Goal: Task Accomplishment & Management: Complete application form

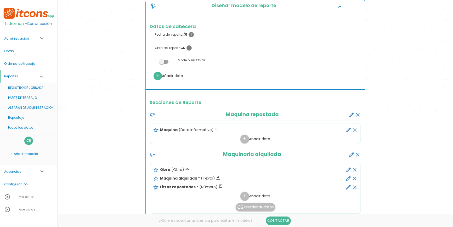
scroll to position [119, 0]
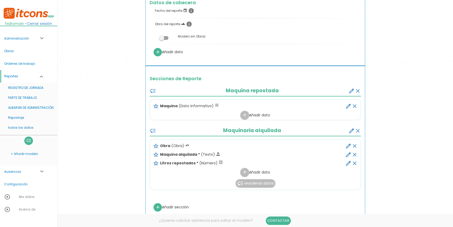
click at [25, 39] on link "Administración expand_more" at bounding box center [28, 38] width 57 height 13
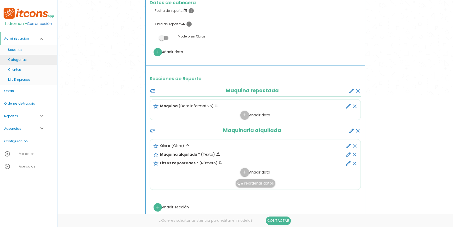
click at [22, 58] on link "Categorías" at bounding box center [28, 60] width 57 height 10
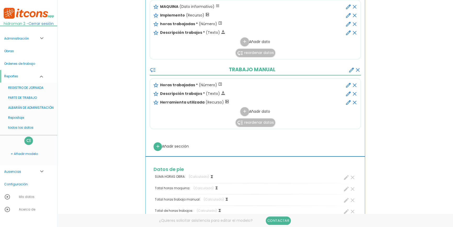
scroll to position [309, 0]
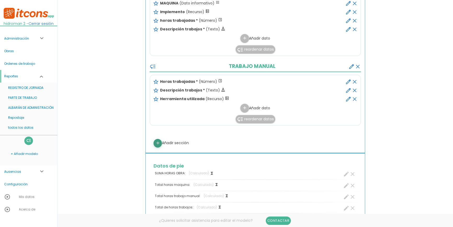
click at [160, 143] on icon "add" at bounding box center [157, 143] width 5 height 8
select select
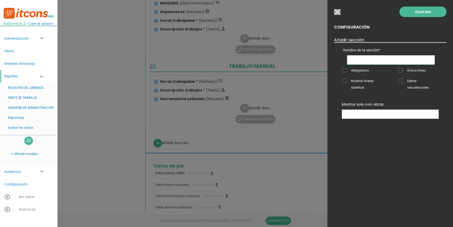
click at [368, 60] on input "text" at bounding box center [391, 59] width 88 height 9
paste input "DECLARACIÓN DIARIA DE SEGURIDAD Y PREVENCIÓN DE RIESGOS LABORALES"
type input "DECLARACIÓN DIARIA DE SEGURIDAD Y PREVENCIÓN DE RIESGOS LABORALES"
click at [348, 69] on span "Obligatorio" at bounding box center [355, 70] width 27 height 7
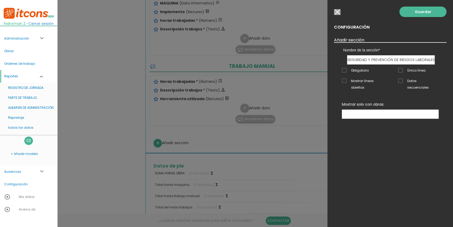
click at [0, 0] on input "Obligatorio" at bounding box center [0, 0] width 0 height 0
click at [412, 13] on link "Guardar" at bounding box center [423, 12] width 47 height 10
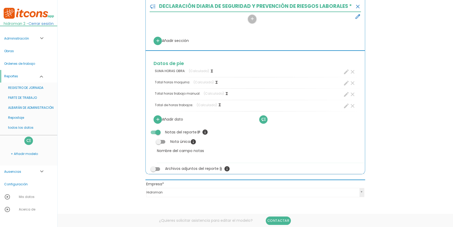
scroll to position [343, 0]
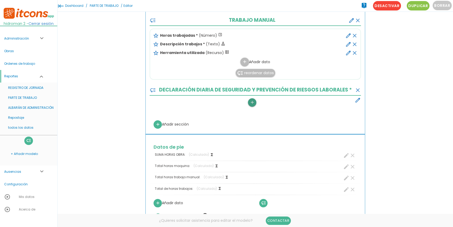
click at [252, 102] on icon "add" at bounding box center [252, 102] width 5 height 8
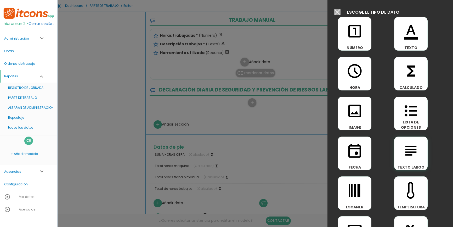
click at [408, 150] on icon "subject" at bounding box center [411, 150] width 17 height 17
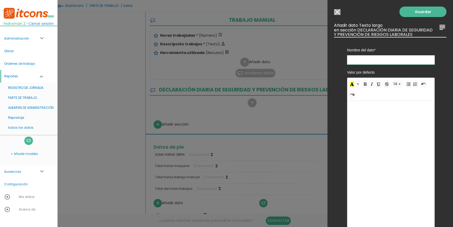
click at [358, 62] on input "text" at bounding box center [391, 59] width 88 height 9
type input "Declaración"
click at [378, 110] on div at bounding box center [391, 185] width 87 height 168
paste div
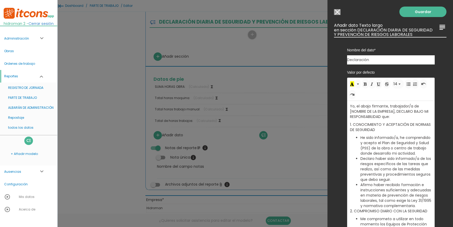
scroll to position [415, 0]
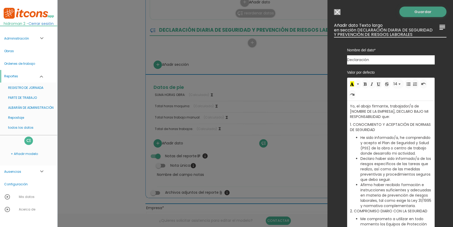
click at [423, 13] on link "Guardar" at bounding box center [423, 12] width 47 height 10
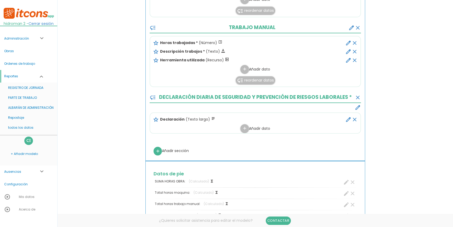
scroll to position [368, 0]
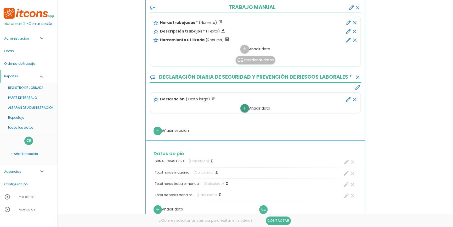
click at [241, 109] on link "add" at bounding box center [245, 108] width 8 height 8
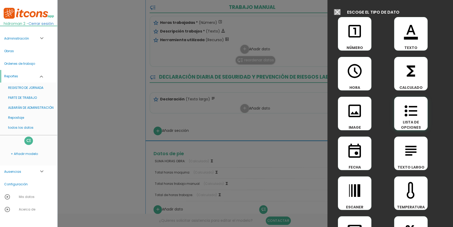
click at [402, 120] on span "LISTA DE OPCIONES" at bounding box center [411, 124] width 33 height 10
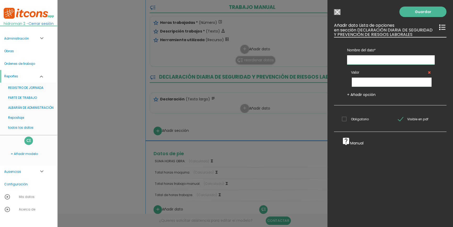
click at [394, 62] on input "text" at bounding box center [391, 59] width 88 height 9
type input "Confirmo"
click at [377, 79] on input "text" at bounding box center [392, 81] width 80 height 9
type input "Si"
click at [366, 94] on link "+ Añadir opción" at bounding box center [361, 94] width 29 height 5
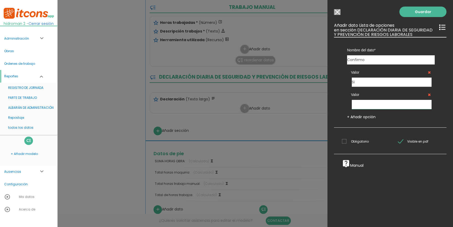
click at [364, 102] on input "text" at bounding box center [392, 104] width 80 height 9
type input "No"
click at [417, 10] on link "Guardar" at bounding box center [423, 12] width 47 height 10
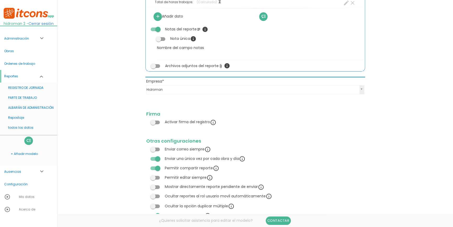
scroll to position [598, 0]
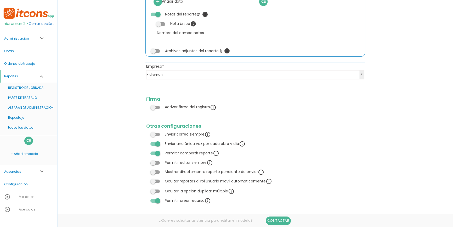
click at [158, 105] on span at bounding box center [155, 107] width 9 height 4
click at [146, 105] on input "checkbox" at bounding box center [146, 105] width 0 height 0
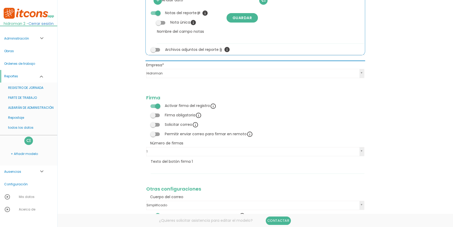
click at [155, 118] on label at bounding box center [155, 114] width 18 height 5
click at [146, 113] on input "checkbox" at bounding box center [146, 113] width 0 height 0
click at [165, 172] on input "Texto del botón firma 1" at bounding box center [258, 169] width 214 height 8
click at [163, 170] on input "Texto del botón firma 1" at bounding box center [258, 169] width 214 height 8
type input "A"
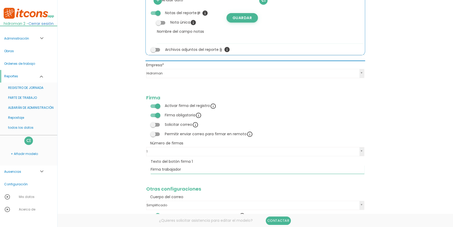
type input "Firma trabajador"
click at [246, 22] on link "Guardar" at bounding box center [242, 17] width 31 height 9
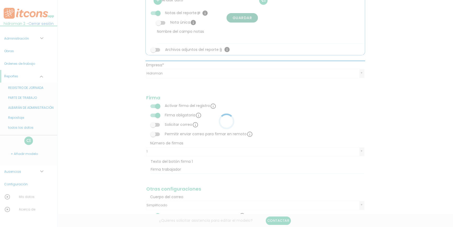
scroll to position [368, 0]
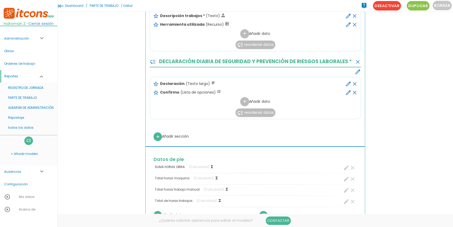
scroll to position [332, 0]
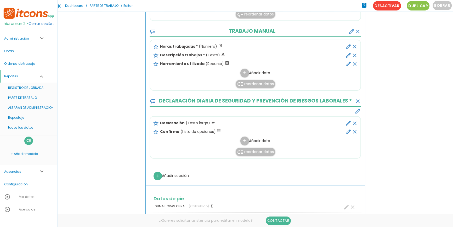
click at [349, 131] on icon "edit" at bounding box center [349, 132] width 6 height 6
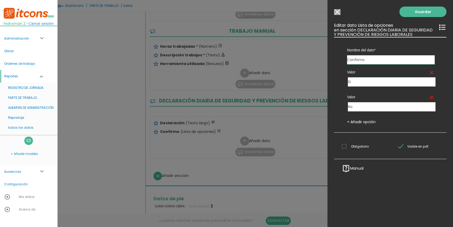
click at [348, 147] on span "Obligatorio" at bounding box center [355, 146] width 27 height 7
click at [0, 0] on input "Obligatorio" at bounding box center [0, 0] width 0 height 0
click at [414, 16] on link "Guardar" at bounding box center [423, 12] width 47 height 10
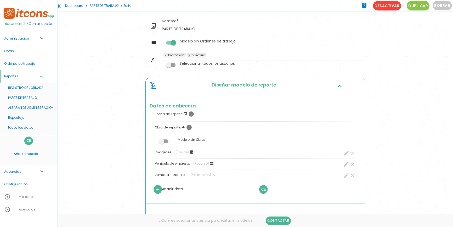
click at [111, 5] on link "PARTE DE TRABAJO" at bounding box center [103, 6] width 31 height 12
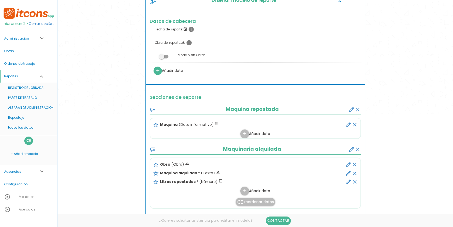
scroll to position [143, 0]
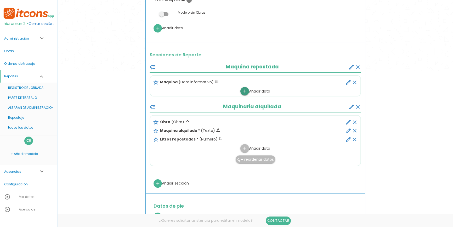
click at [245, 92] on icon "add" at bounding box center [244, 91] width 5 height 8
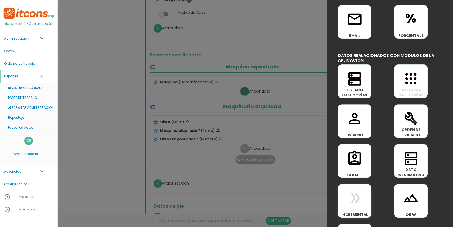
scroll to position [245, 0]
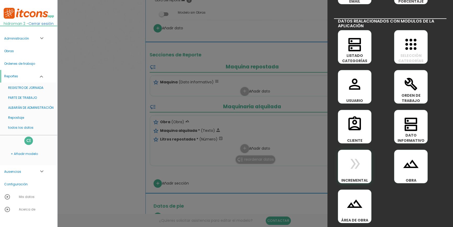
click at [361, 175] on div "double_arrow INCREMENTAL" at bounding box center [355, 166] width 34 height 34
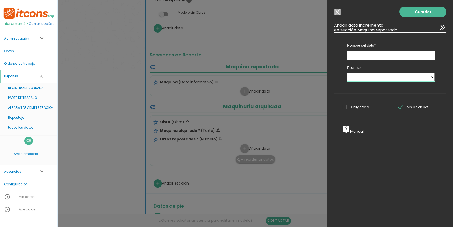
click at [375, 77] on select "Maquina repostada" at bounding box center [391, 77] width 88 height 8
select select "Maquina_repostada"
click at [347, 73] on select "Maquina repostada" at bounding box center [391, 77] width 88 height 8
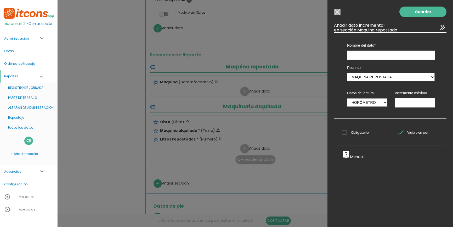
click at [365, 103] on select "Horómetro" at bounding box center [367, 102] width 40 height 8
click at [360, 57] on input "text" at bounding box center [391, 55] width 88 height 9
click at [359, 55] on input "text" at bounding box center [391, 55] width 88 height 9
type input "m"
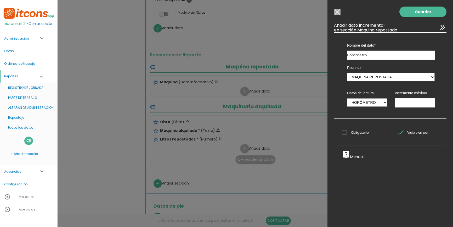
type input "Horometro"
click at [340, 13] on input "Modelo sin Ordenes de trabajo" at bounding box center [337, 12] width 7 height 6
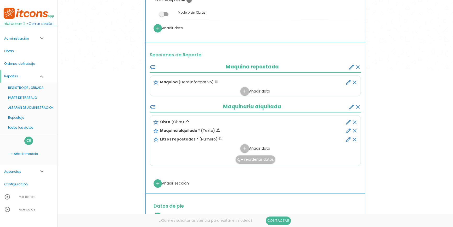
click at [27, 38] on link "Administración expand_more" at bounding box center [28, 38] width 57 height 13
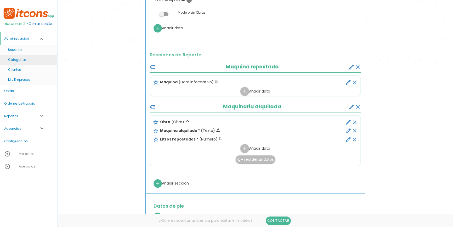
click at [19, 61] on link "Categorías" at bounding box center [28, 60] width 57 height 10
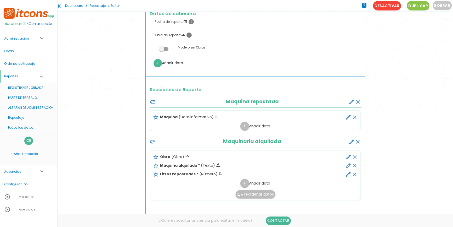
scroll to position [95, 0]
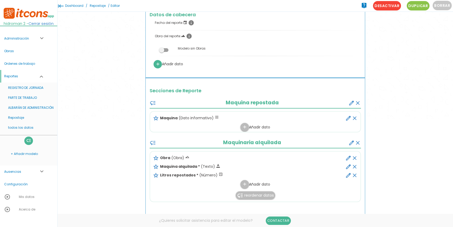
click at [24, 35] on link "Administración expand_more" at bounding box center [28, 38] width 57 height 13
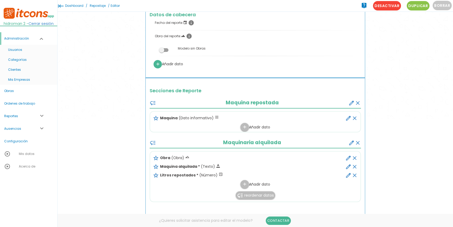
click at [351, 104] on icon "create" at bounding box center [352, 103] width 6 height 6
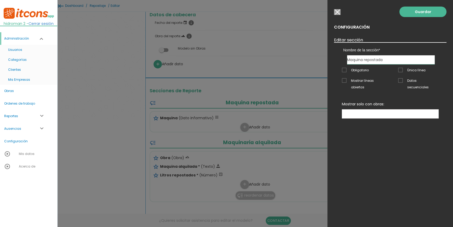
drag, startPoint x: 382, startPoint y: 58, endPoint x: 257, endPoint y: 58, distance: 125.6
type input "Vehículo"
click at [413, 16] on link "Guardar" at bounding box center [423, 12] width 47 height 10
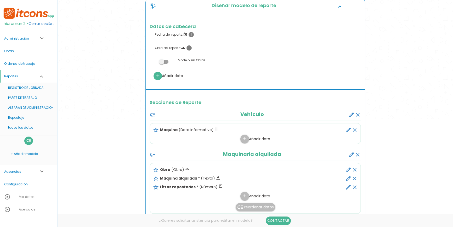
click at [351, 127] on icon "edit" at bounding box center [349, 130] width 6 height 6
select select "2"
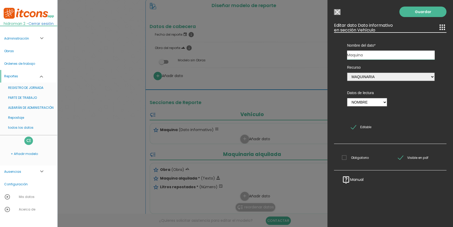
click at [340, 13] on input "Modelo sin Ordenes de trabajo" at bounding box center [337, 12] width 7 height 6
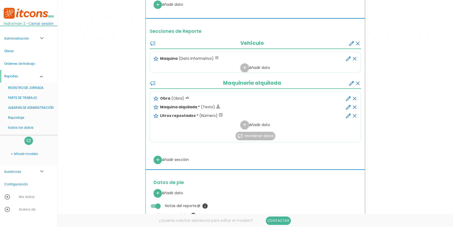
scroll to position [166, 0]
click at [158, 159] on icon "add" at bounding box center [157, 159] width 5 height 8
select select
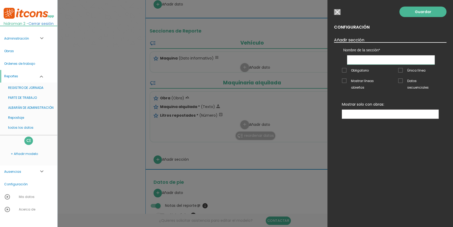
click at [369, 59] on input "text" at bounding box center [391, 59] width 88 height 9
type input "maquinaria con horometro"
click at [384, 113] on div "Mostrar solo con obras: No se encontraron resultados Prueba GEO - IMPUTACIÓN DE…" at bounding box center [390, 111] width 113 height 18
click at [381, 110] on ul at bounding box center [390, 114] width 96 height 9
click at [412, 14] on link "Guardar" at bounding box center [423, 12] width 47 height 10
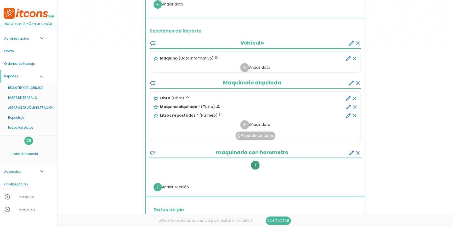
click at [255, 166] on icon "add" at bounding box center [255, 165] width 5 height 8
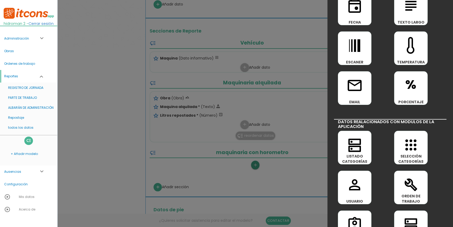
scroll to position [190, 0]
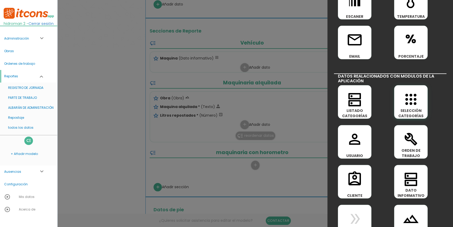
click at [407, 102] on icon "apps" at bounding box center [411, 99] width 17 height 17
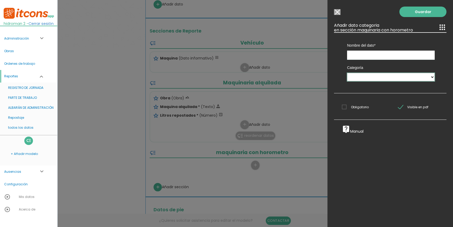
click at [369, 77] on select "MAQUINARIA Camion IMPLEMENTO HERRAMIENTA VEHICULOS" at bounding box center [391, 77] width 88 height 8
click at [360, 80] on select "MAQUINARIA Camion IMPLEMENTO HERRAMIENTA VEHICULOS" at bounding box center [391, 77] width 88 height 8
select select "2"
click at [347, 73] on select "MAQUINARIA Camion IMPLEMENTO HERRAMIENTA VEHICULOS" at bounding box center [391, 77] width 88 height 8
click at [357, 55] on input "text" at bounding box center [391, 55] width 88 height 9
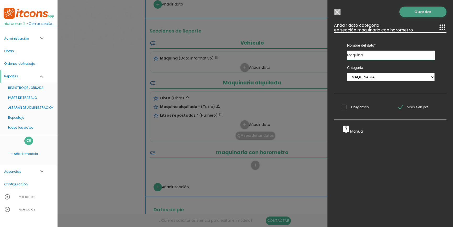
type input "Maquina"
click at [424, 13] on link "Guardar" at bounding box center [423, 12] width 47 height 10
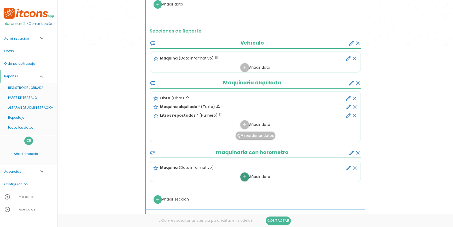
click at [241, 176] on link "add" at bounding box center [245, 176] width 8 height 8
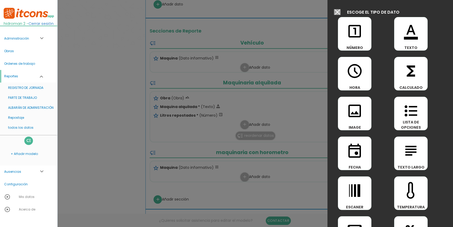
click at [337, 11] on input "Modelo sin Ordenes de trabajo" at bounding box center [337, 12] width 7 height 6
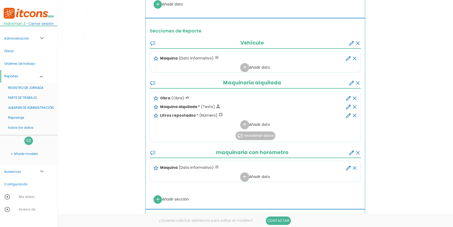
click at [154, 152] on icon "low_priority" at bounding box center [153, 152] width 6 height 6
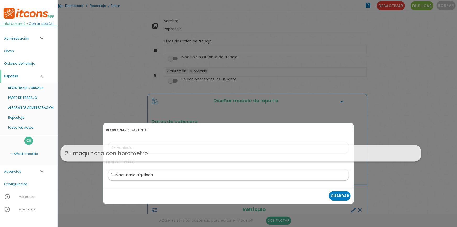
drag, startPoint x: 143, startPoint y: 176, endPoint x: 158, endPoint y: 152, distance: 28.9
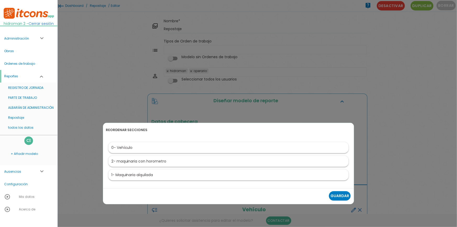
click at [340, 196] on link "Guardar" at bounding box center [340, 195] width 22 height 9
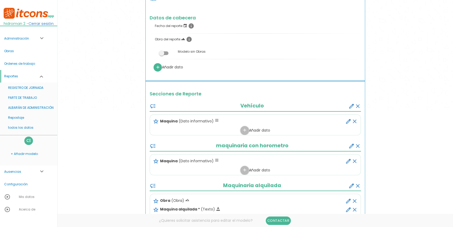
scroll to position [143, 0]
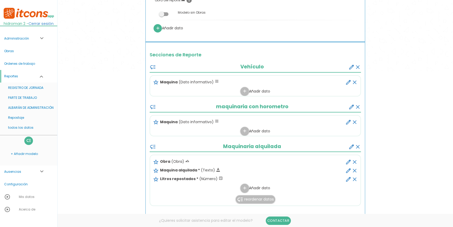
click at [349, 107] on icon "create" at bounding box center [352, 107] width 6 height 6
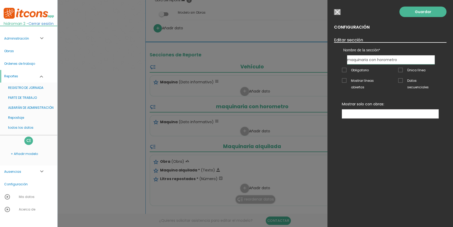
drag, startPoint x: 351, startPoint y: 58, endPoint x: 332, endPoint y: 58, distance: 19.4
click at [332, 58] on div "Guardar Configuración Editar sección Nombre de la sección Vehículo maquinaria c…" at bounding box center [391, 113] width 126 height 227
type input "Maquinaria con horómetro"
click at [424, 13] on link "Guardar" at bounding box center [423, 12] width 47 height 10
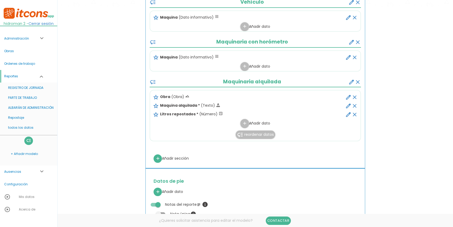
scroll to position [214, 0]
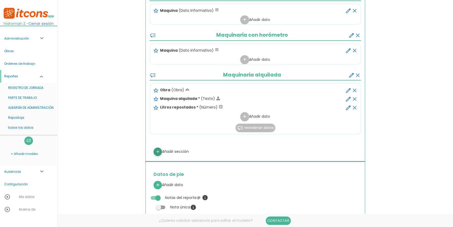
click at [154, 152] on link "add" at bounding box center [158, 151] width 8 height 8
select select
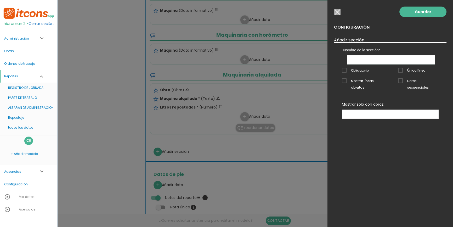
click at [336, 11] on input "button" at bounding box center [337, 12] width 7 height 6
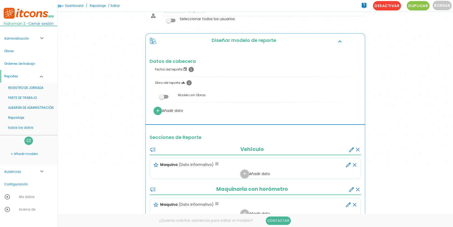
scroll to position [0, 0]
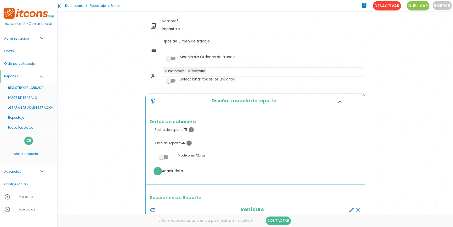
click at [21, 37] on link "Administración expand_more" at bounding box center [28, 38] width 57 height 13
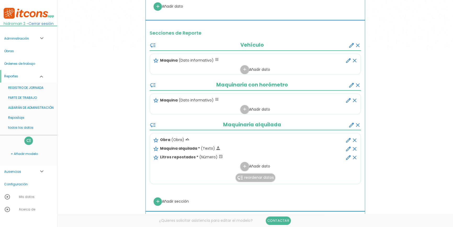
scroll to position [166, 0]
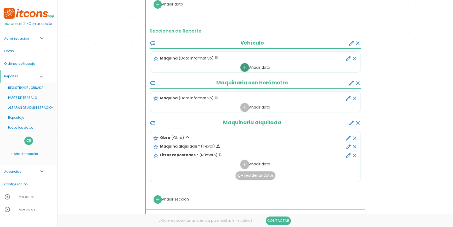
click at [243, 69] on icon "add" at bounding box center [244, 67] width 5 height 8
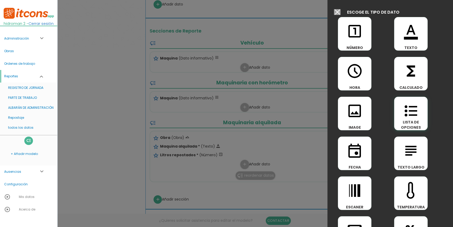
click at [418, 110] on icon "format_list_bulleted" at bounding box center [411, 110] width 17 height 17
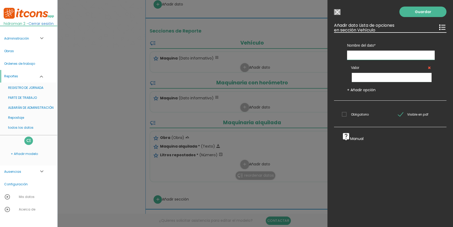
click at [360, 58] on input "text" at bounding box center [391, 55] width 88 height 9
type input "Lugar de respostaje"
click at [369, 77] on input "text" at bounding box center [392, 77] width 80 height 9
click at [366, 78] on input "text" at bounding box center [392, 77] width 80 height 9
click at [373, 79] on input "text" at bounding box center [392, 77] width 80 height 9
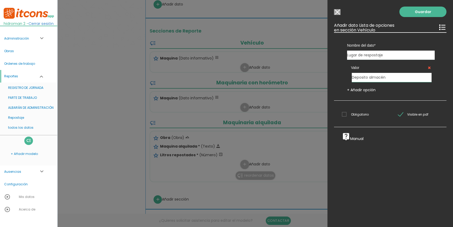
type input "Deposito almacén"
click at [368, 88] on link "+ Añadir opción" at bounding box center [361, 89] width 29 height 5
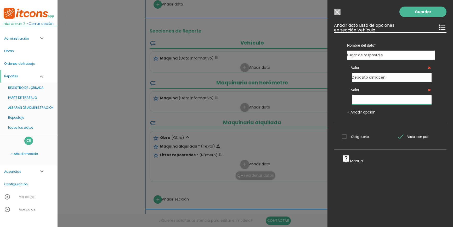
click at [365, 96] on input "text" at bounding box center [392, 99] width 80 height 9
type input "Gasolinera"
click at [361, 134] on span "Obligatorio" at bounding box center [355, 136] width 27 height 7
click at [0, 0] on input "Obligatorio" at bounding box center [0, 0] width 0 height 0
click at [415, 12] on link "Guardar" at bounding box center [423, 12] width 47 height 10
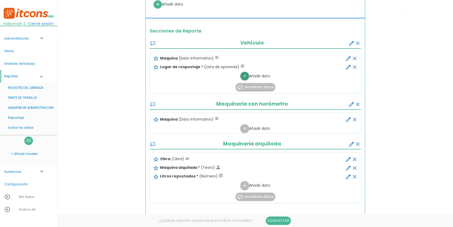
click at [245, 76] on icon "add" at bounding box center [244, 76] width 5 height 8
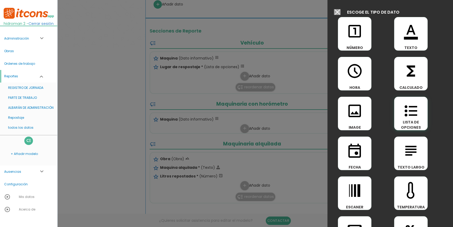
click at [404, 113] on icon "format_list_bulleted" at bounding box center [411, 110] width 17 height 17
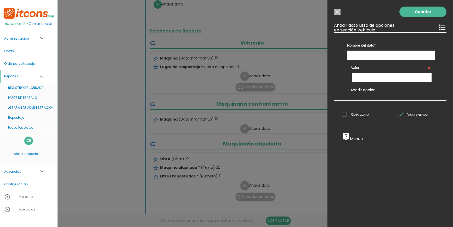
click at [387, 55] on input "text" at bounding box center [391, 55] width 88 height 9
type input "Tipo de combustible"
click at [359, 79] on input "text" at bounding box center [392, 77] width 80 height 9
type input "Diesel"
click at [360, 88] on link "+ Añadir opción" at bounding box center [361, 89] width 29 height 5
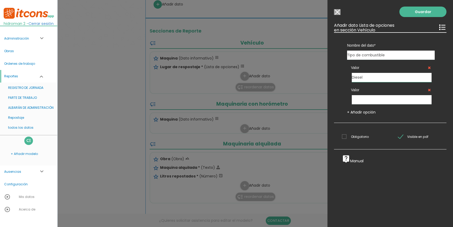
click at [365, 79] on input "Diesel" at bounding box center [392, 77] width 80 height 9
click at [368, 81] on input "Diesel" at bounding box center [392, 77] width 80 height 9
click at [366, 98] on input "text" at bounding box center [392, 99] width 80 height 9
drag, startPoint x: 364, startPoint y: 78, endPoint x: 298, endPoint y: 78, distance: 66.0
click at [298, 78] on form "Guardar all_inbox Nombre Repostaje list Tipos de Orden de trabajo Tipos de Orde…" at bounding box center [256, 203] width 220 height 704
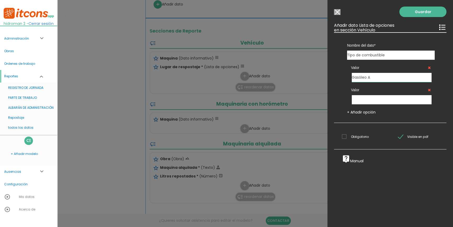
type input "Gasóleo A"
click at [363, 96] on input "text" at bounding box center [392, 99] width 80 height 9
click at [365, 101] on input "text" at bounding box center [392, 99] width 80 height 9
type input "Gasóleo B"
click at [359, 110] on link "+ Añadir opción" at bounding box center [361, 111] width 29 height 5
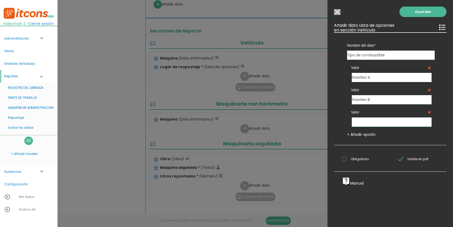
click at [361, 120] on input "text" at bounding box center [392, 121] width 80 height 9
type input "Gasolina"
click at [358, 135] on link "+ Añadir opción" at bounding box center [361, 134] width 29 height 5
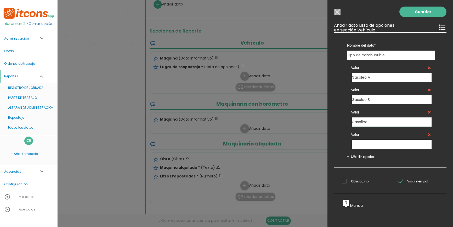
click at [366, 144] on input "text" at bounding box center [392, 144] width 80 height 9
type input "GLP"
click at [355, 154] on link "+ Añadir opción" at bounding box center [361, 156] width 29 height 5
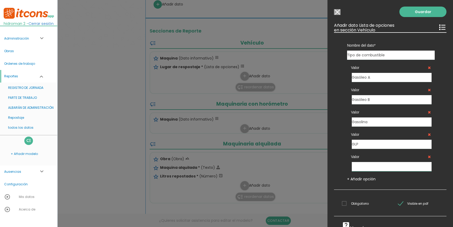
click at [363, 168] on input "text" at bounding box center [392, 166] width 80 height 9
click at [428, 157] on icon at bounding box center [429, 157] width 3 height 4
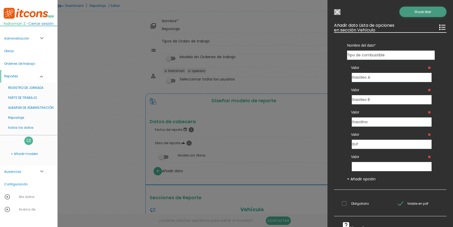
click at [417, 13] on link "Guardar" at bounding box center [423, 12] width 47 height 10
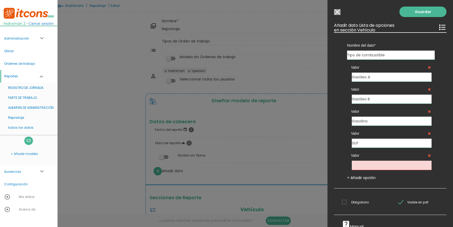
click at [370, 168] on input "text" at bounding box center [392, 164] width 80 height 9
click at [428, 156] on icon at bounding box center [429, 155] width 3 height 4
click at [428, 155] on icon at bounding box center [429, 155] width 3 height 4
click at [385, 165] on input "text" at bounding box center [392, 164] width 80 height 9
type input "a"
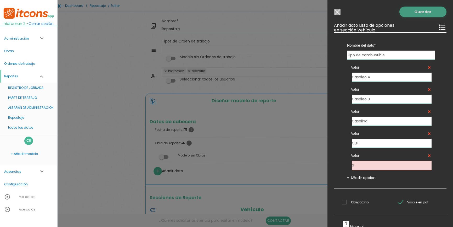
click at [416, 13] on link "Guardar" at bounding box center [423, 12] width 47 height 10
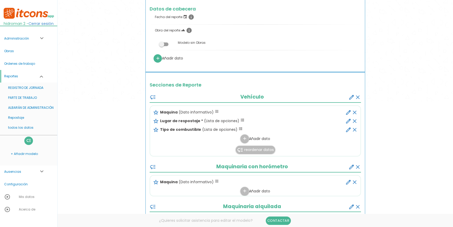
scroll to position [143, 0]
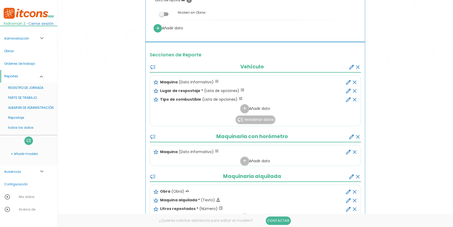
click at [349, 99] on icon "edit" at bounding box center [349, 99] width 6 height 6
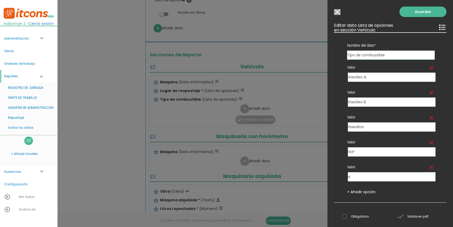
click at [429, 167] on icon "clear" at bounding box center [432, 167] width 6 height 6
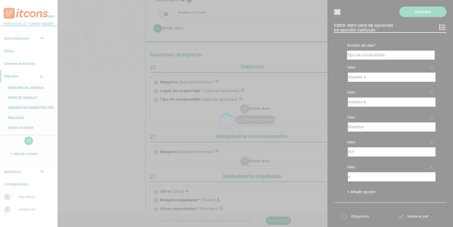
scroll to position [0, 0]
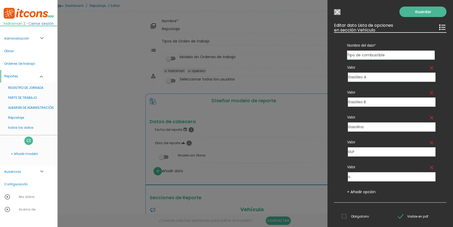
click at [429, 168] on icon "clear" at bounding box center [432, 167] width 6 height 6
click at [338, 10] on input "Modelo sin Ordenes de trabajo" at bounding box center [337, 12] width 7 height 6
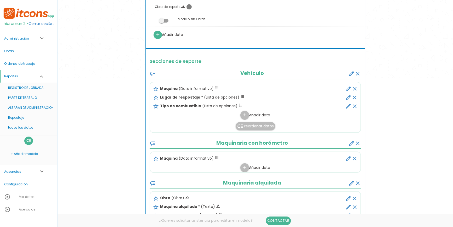
scroll to position [143, 0]
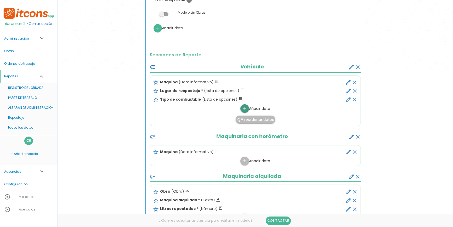
click at [244, 109] on icon "add" at bounding box center [244, 108] width 5 height 8
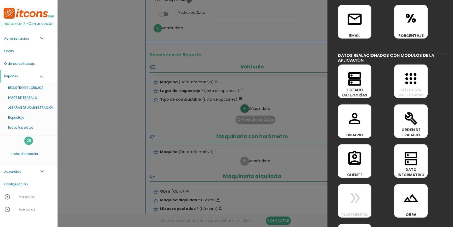
scroll to position [214, 0]
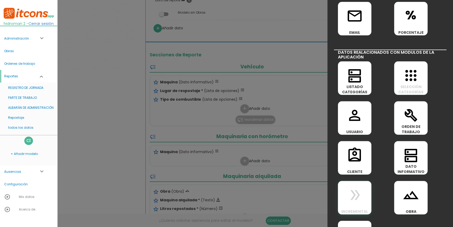
click at [360, 188] on icon "double_arrow" at bounding box center [355, 194] width 17 height 17
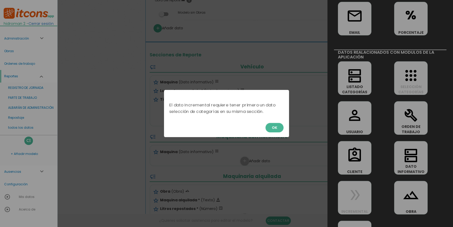
click at [280, 125] on button "OK" at bounding box center [275, 127] width 18 height 9
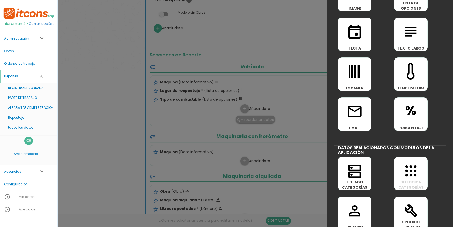
scroll to position [0, 0]
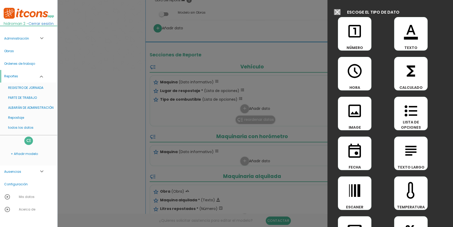
click at [339, 12] on input "Modelo sin Ordenes de trabajo" at bounding box center [337, 12] width 7 height 6
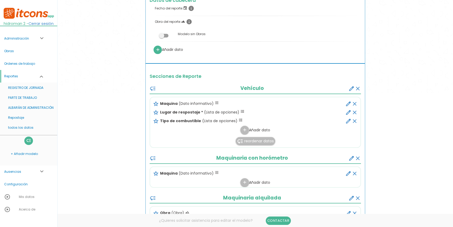
scroll to position [119, 0]
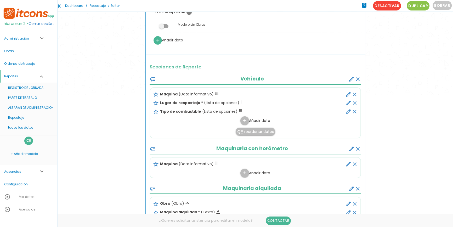
click at [349, 93] on icon "edit" at bounding box center [349, 94] width 6 height 6
select select "2"
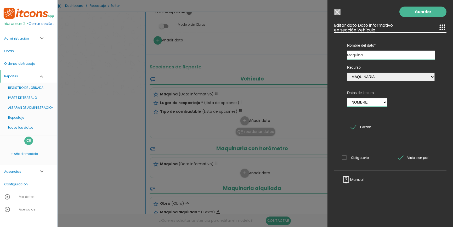
click at [365, 105] on select "Nombre Matrícula" at bounding box center [367, 102] width 40 height 8
drag, startPoint x: 365, startPoint y: 105, endPoint x: 362, endPoint y: 91, distance: 14.5
click at [365, 105] on select "Nombre Matrícula" at bounding box center [367, 102] width 40 height 8
click at [338, 10] on input "Modelo sin Ordenes de trabajo" at bounding box center [337, 12] width 7 height 6
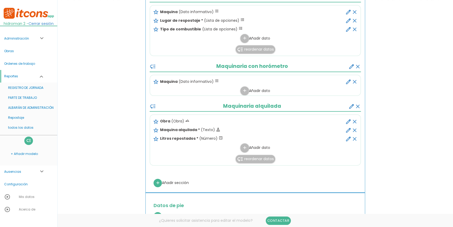
scroll to position [238, 0]
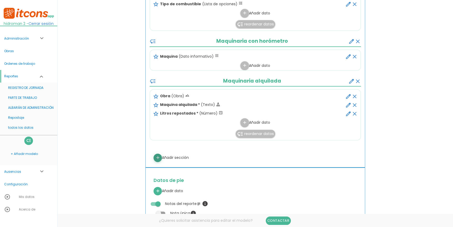
click at [158, 160] on icon "add" at bounding box center [157, 157] width 5 height 8
select select
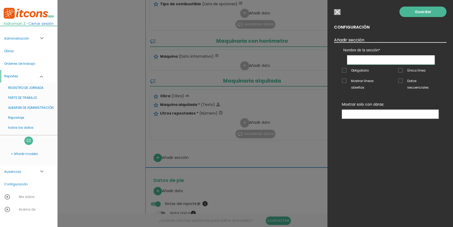
click at [381, 59] on input "text" at bounding box center [391, 59] width 88 height 9
type input "a"
type input "Maquinaria con Horómetro y Kilometraje"
click at [394, 131] on div "Guardar Configuración Añadir sección Nombre de la sección Vehículo Maquinaria c…" at bounding box center [391, 113] width 126 height 227
click at [425, 57] on input "Maquinaria con Horómetro y Kilometraje" at bounding box center [391, 59] width 88 height 9
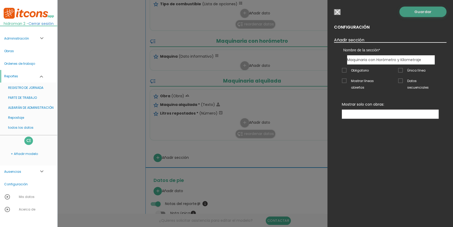
click at [424, 12] on link "Guardar" at bounding box center [423, 12] width 47 height 10
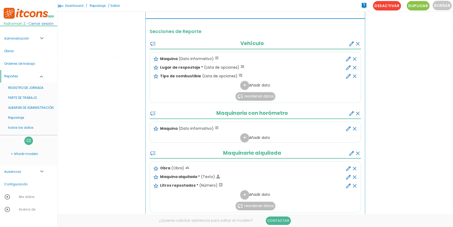
scroll to position [143, 0]
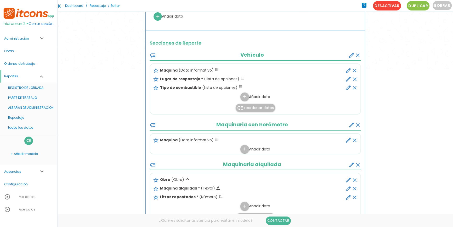
click at [351, 54] on icon "create" at bounding box center [352, 55] width 6 height 6
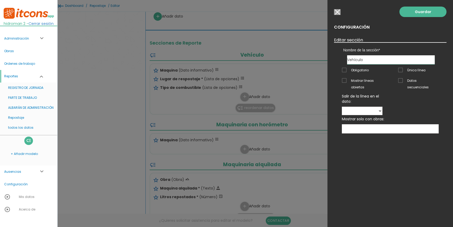
click at [396, 57] on input "Vehículo" at bounding box center [391, 59] width 88 height 9
type input "Vehículo a kilomteraje"
click at [411, 14] on link "Guardar" at bounding box center [423, 12] width 47 height 10
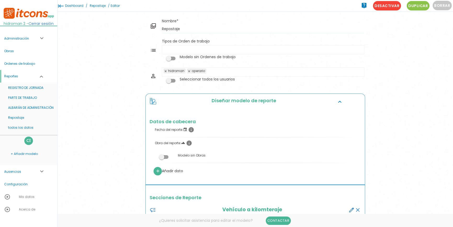
click at [172, 57] on span at bounding box center [170, 59] width 9 height 4
click at [162, 57] on input "checkbox" at bounding box center [162, 57] width 0 height 0
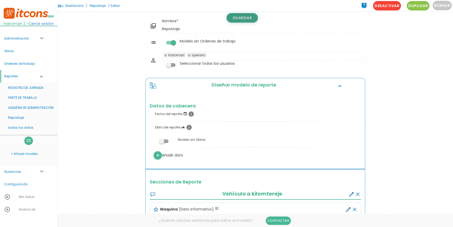
click at [242, 20] on link "Guardar" at bounding box center [242, 17] width 31 height 9
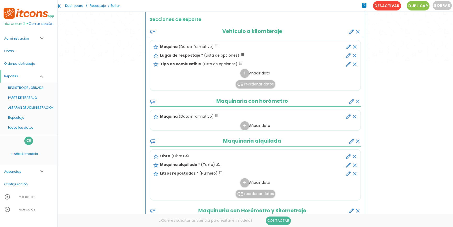
scroll to position [143, 0]
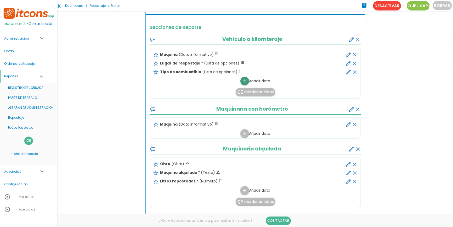
click at [245, 84] on icon "add" at bounding box center [244, 81] width 5 height 8
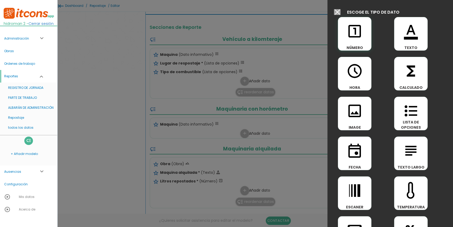
click at [361, 30] on icon "looks_one" at bounding box center [355, 31] width 17 height 17
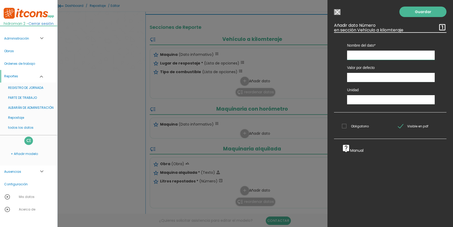
click at [358, 54] on input "text" at bounding box center [391, 55] width 88 height 9
type input "Litros repostados"
click at [364, 100] on input "text" at bounding box center [391, 99] width 88 height 9
click at [348, 128] on span "Obligatorio" at bounding box center [355, 126] width 27 height 7
click at [0, 0] on input "Obligatorio" at bounding box center [0, 0] width 0 height 0
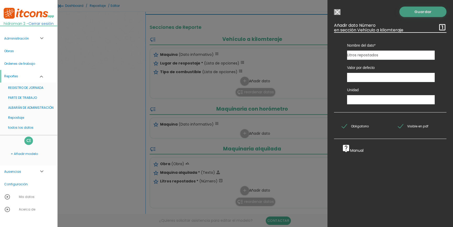
click at [414, 14] on link "Guardar" at bounding box center [423, 12] width 47 height 10
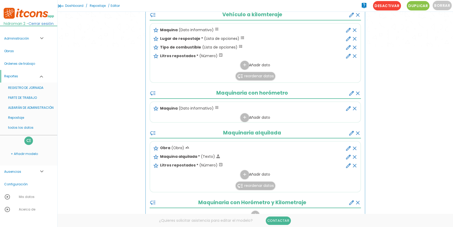
scroll to position [166, 0]
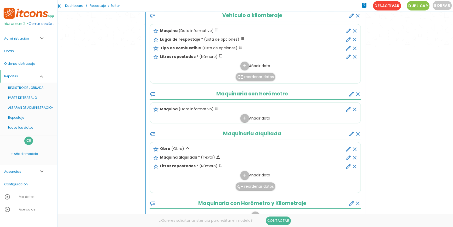
click at [28, 41] on link "Administración expand_more" at bounding box center [28, 38] width 57 height 13
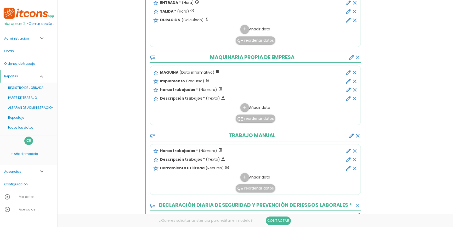
scroll to position [309, 0]
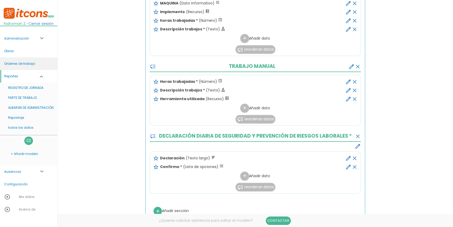
click at [30, 67] on link "Ordenes de trabajo" at bounding box center [28, 63] width 57 height 13
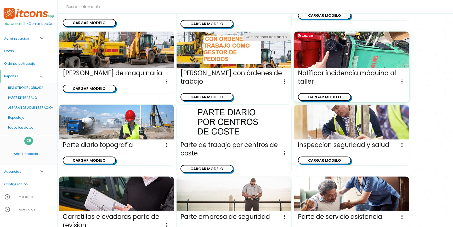
scroll to position [558, 0]
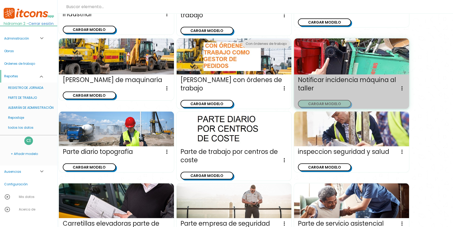
click at [328, 102] on button "CARGAR MODELO" at bounding box center [324, 104] width 53 height 8
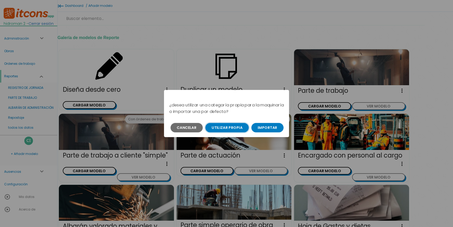
click at [227, 128] on button "Utilizar propia" at bounding box center [226, 127] width 43 height 9
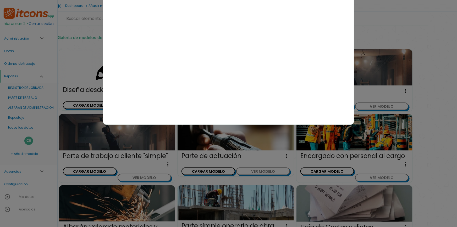
click at [234, 3] on div "× MAQUINARIA Camion IMPLEMENTO HERRAMIENTA VEHICULOS" at bounding box center [228, 23] width 251 height 204
click at [322, 158] on div at bounding box center [228, 84] width 457 height 283
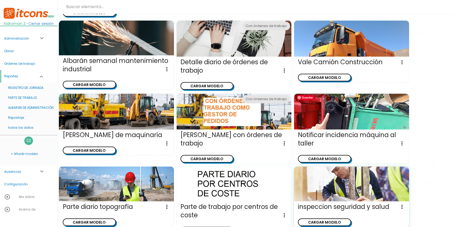
scroll to position [557, 0]
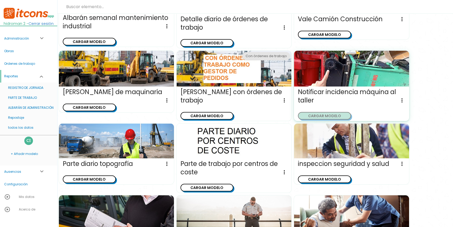
click at [326, 115] on button "CARGAR MODELO" at bounding box center [324, 116] width 53 height 8
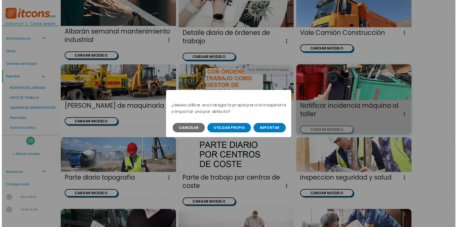
scroll to position [0, 0]
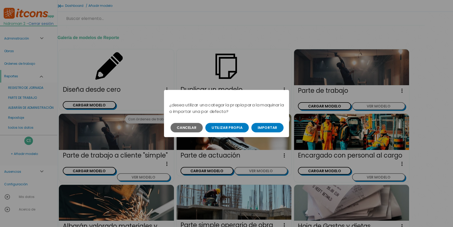
click at [262, 126] on button "Importar" at bounding box center [268, 127] width 32 height 9
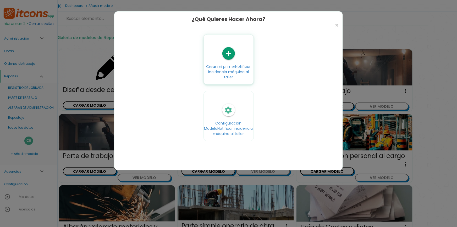
click at [232, 76] on span "Notificar incidencia máquina al taller" at bounding box center [229, 72] width 43 height 16
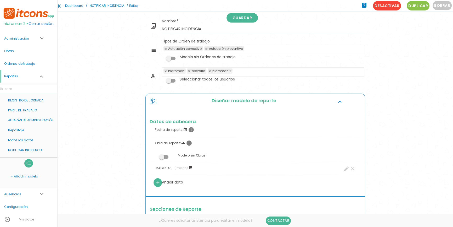
click at [170, 58] on span at bounding box center [170, 59] width 9 height 4
click at [162, 57] on input "checkbox" at bounding box center [162, 57] width 0 height 0
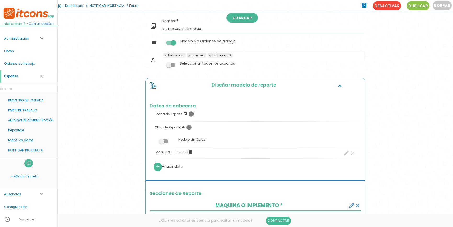
click at [239, 24] on td "Nombre NOTIFICAR INCIDENCIA" at bounding box center [263, 26] width 204 height 18
click at [240, 19] on link "Guardar" at bounding box center [242, 17] width 31 height 9
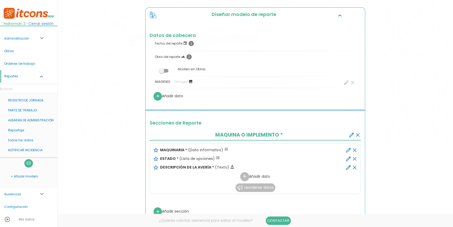
scroll to position [119, 0]
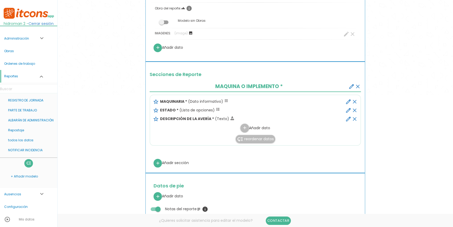
click at [348, 100] on icon "edit" at bounding box center [349, 101] width 6 height 6
select select "7"
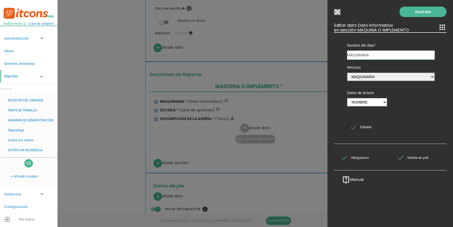
drag, startPoint x: 339, startPoint y: 12, endPoint x: 334, endPoint y: 15, distance: 5.5
click at [339, 12] on input "Modelo sin Ordenes de trabajo" at bounding box center [337, 12] width 7 height 6
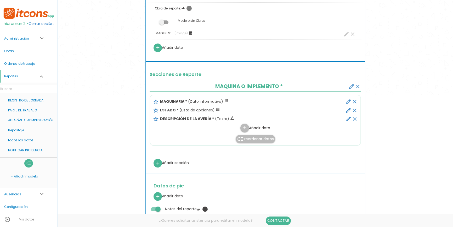
click at [103, 42] on div "menu keyboard_tab Dashboard NOTIFICAR INCIDENCIA Editar" at bounding box center [256, 192] width 396 height 622
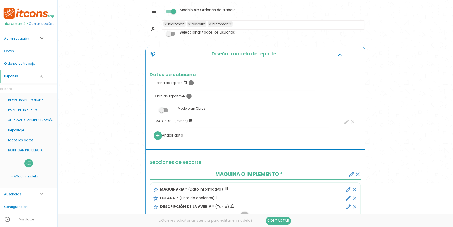
scroll to position [0, 0]
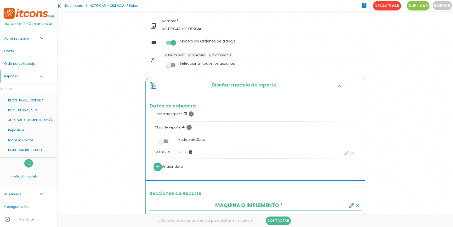
click at [111, 5] on link "NOTIFICAR INCIDENCIA" at bounding box center [106, 6] width 37 height 12
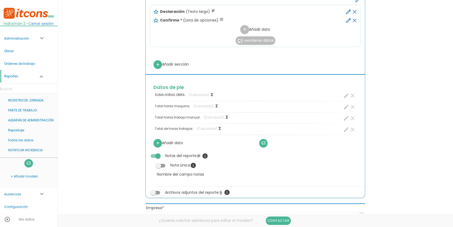
scroll to position [457, 0]
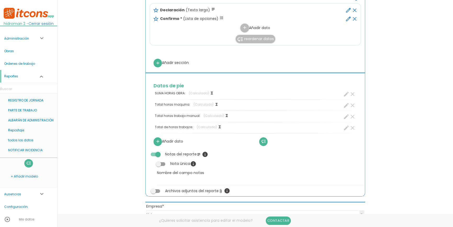
click at [346, 106] on icon "create" at bounding box center [346, 105] width 6 height 6
select select "4"
select select "MAQUINARIA PROPIA DE EMPRESA_pos3"
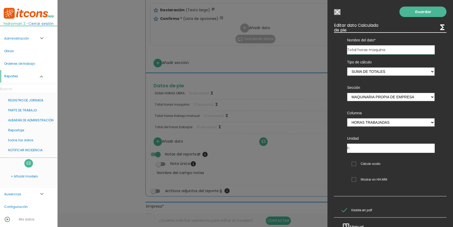
click at [340, 13] on input "Modelo sin Ordenes de trabajo" at bounding box center [337, 12] width 7 height 6
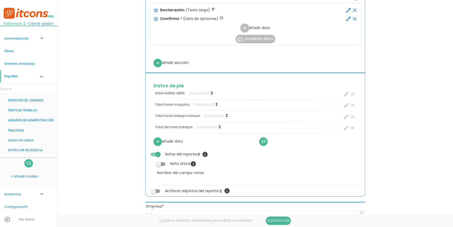
click at [346, 117] on icon "create" at bounding box center [346, 116] width 6 height 6
select select "5"
select select "TRABAJO MANUAL_pos1"
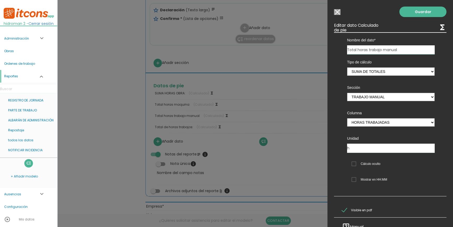
click at [341, 13] on div "Guardar ESCOGE EL TIPO DE DATO looks_one NÚMERO format_color_text TEXTO access_…" at bounding box center [391, 113] width 126 height 227
click at [339, 13] on input "Modelo sin Ordenes de trabajo" at bounding box center [337, 12] width 7 height 6
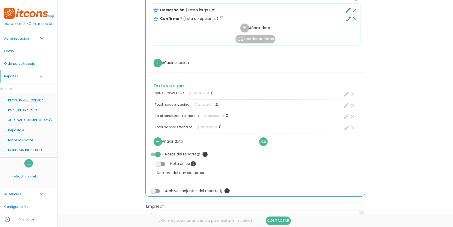
click at [346, 129] on icon "create" at bounding box center [346, 128] width 6 height 6
select select "footer_2"
select select "+"
select select "footer_3"
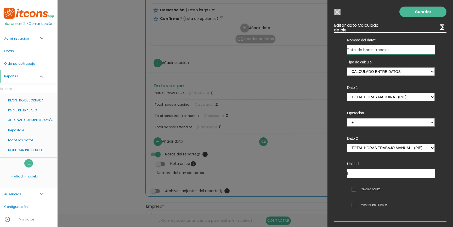
click at [338, 11] on input "Modelo sin Ordenes de trabajo" at bounding box center [337, 12] width 7 height 6
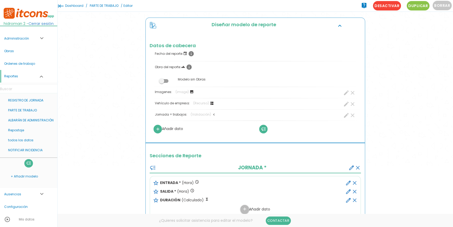
scroll to position [0, 0]
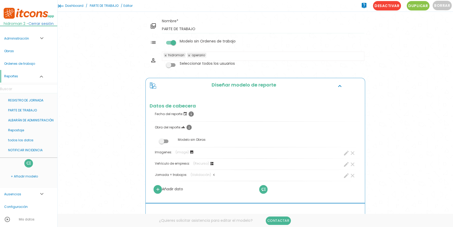
click at [107, 6] on link "PARTE DE TRABAJO" at bounding box center [103, 6] width 31 height 12
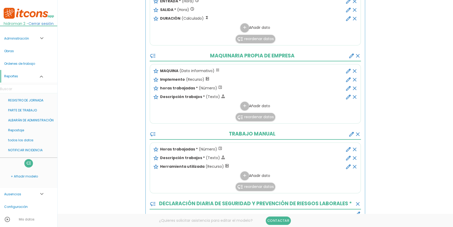
scroll to position [285, 0]
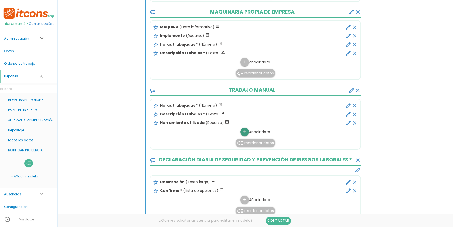
click at [243, 131] on icon "add" at bounding box center [244, 131] width 5 height 8
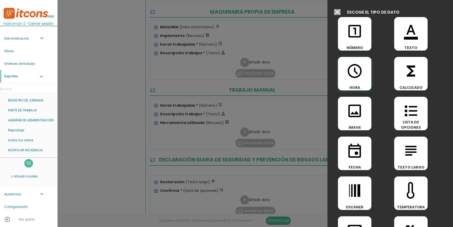
click at [359, 74] on icon "access_time" at bounding box center [355, 71] width 17 height 17
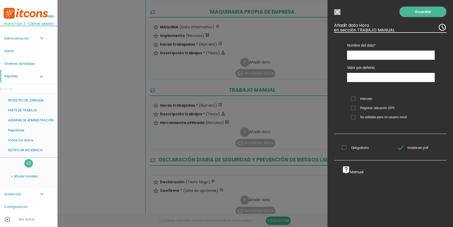
click at [359, 100] on span "Intervalo" at bounding box center [361, 99] width 21 height 7
click at [0, 0] on input "Intervalo" at bounding box center [0, 0] width 0 height 0
click at [361, 52] on input "text" at bounding box center [391, 55] width 88 height 9
type input "11:46"
click at [359, 78] on input "11:46" at bounding box center [391, 77] width 88 height 9
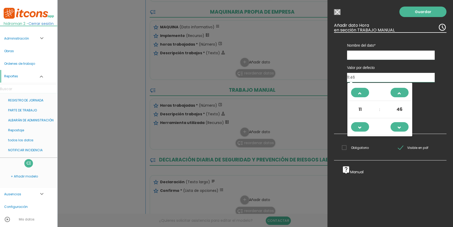
drag, startPoint x: 354, startPoint y: 76, endPoint x: 320, endPoint y: 75, distance: 33.8
click at [320, 75] on form "Guardar all_inbox Nombre PARTE DE TRABAJO list Tipos de Orden de trabajo Tipos …" at bounding box center [256, 164] width 220 height 864
type input "00:00"
click at [360, 57] on input "text" at bounding box center [391, 55] width 88 height 9
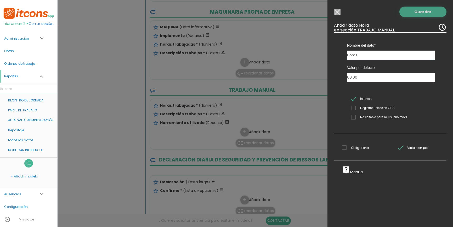
type input "Horas"
click at [412, 12] on link "Guardar" at bounding box center [423, 12] width 47 height 10
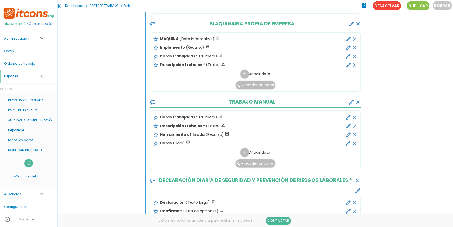
click at [120, 97] on div "menu keyboard_tab Dashboard PARTE DE TRABAJO Editar" at bounding box center [256, 184] width 396 height 893
click at [131, 115] on div "menu keyboard_tab Dashboard PARTE DE TRABAJO Editar" at bounding box center [256, 184] width 396 height 893
click at [345, 143] on div "clear edit" at bounding box center [341, 142] width 34 height 7
click at [0, 0] on input "star_border" at bounding box center [0, 0] width 0 height 0
click at [349, 144] on icon "edit" at bounding box center [349, 143] width 6 height 6
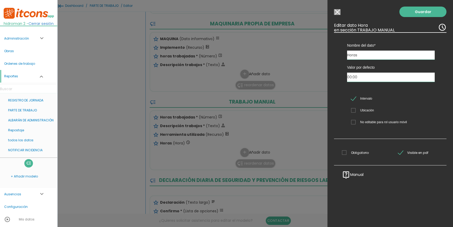
click at [365, 77] on input "00:00" at bounding box center [391, 77] width 88 height 9
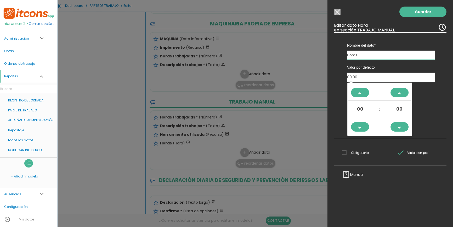
click at [344, 77] on div "Valor por defecto 00:00" at bounding box center [391, 70] width 96 height 22
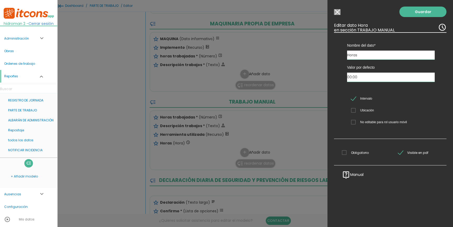
click at [351, 79] on input "00:00" at bounding box center [391, 77] width 88 height 9
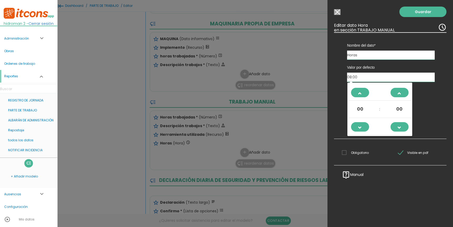
type input "08:00"
click at [338, 82] on div "Nombre del dato ENTRADA MAQUINA Declaración Horas trabajadas SALIDA Confirmo Im…" at bounding box center [390, 85] width 113 height 107
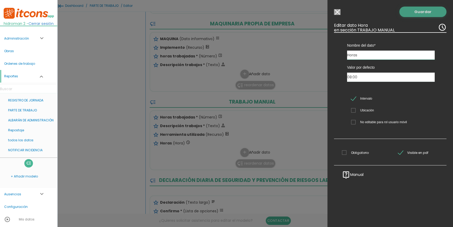
click at [422, 11] on link "Guardar" at bounding box center [423, 12] width 47 height 10
click at [415, 13] on link "Guardar" at bounding box center [423, 12] width 47 height 10
click at [380, 80] on input "08:00" at bounding box center [391, 77] width 88 height 9
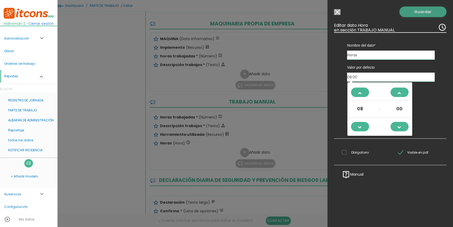
click at [416, 13] on link "Guardar" at bounding box center [423, 12] width 47 height 10
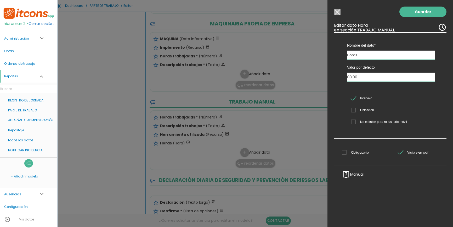
click at [270, 120] on div at bounding box center [226, 84] width 453 height 283
drag, startPoint x: 338, startPoint y: 12, endPoint x: 329, endPoint y: 35, distance: 25.0
click at [338, 12] on input "Modelo sin Ordenes de trabajo" at bounding box center [337, 12] width 7 height 6
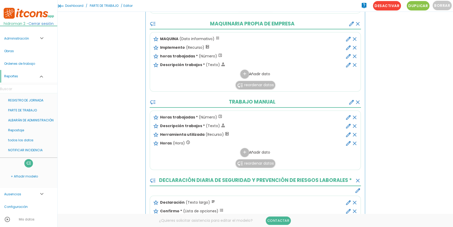
click at [347, 142] on icon "edit" at bounding box center [349, 143] width 6 height 6
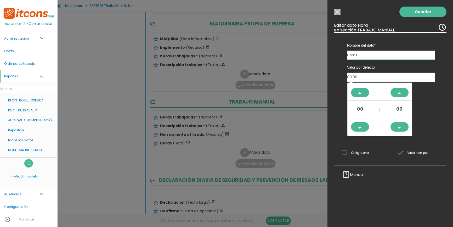
click at [353, 78] on input "00:00" at bounding box center [391, 77] width 88 height 9
click at [360, 93] on span at bounding box center [360, 95] width 14 height 14
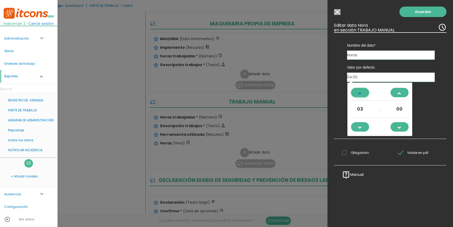
click at [360, 93] on span at bounding box center [360, 95] width 14 height 14
type input "08:00"
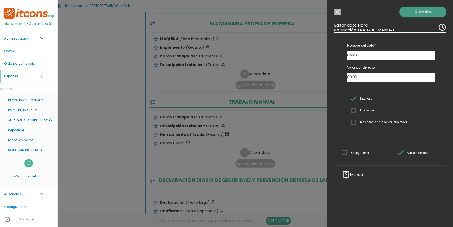
click at [411, 9] on link "Guardar" at bounding box center [423, 12] width 47 height 10
click at [414, 12] on link "Guardar" at bounding box center [423, 12] width 47 height 10
click at [358, 98] on span "Intervalo" at bounding box center [361, 98] width 21 height 7
click at [0, 0] on input "Intervalo" at bounding box center [0, 0] width 0 height 0
click at [353, 98] on span "Intervalo" at bounding box center [361, 98] width 21 height 7
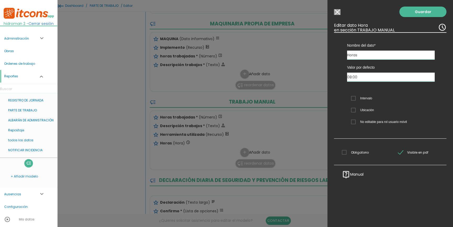
click at [0, 0] on input "Intervalo" at bounding box center [0, 0] width 0 height 0
click at [421, 11] on link "Guardar" at bounding box center [423, 12] width 47 height 10
click at [340, 12] on input "Modelo sin Ordenes de trabajo" at bounding box center [337, 12] width 7 height 6
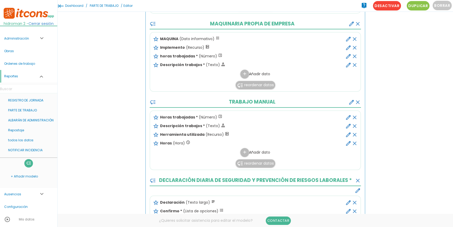
click at [350, 142] on icon "edit" at bounding box center [349, 143] width 6 height 6
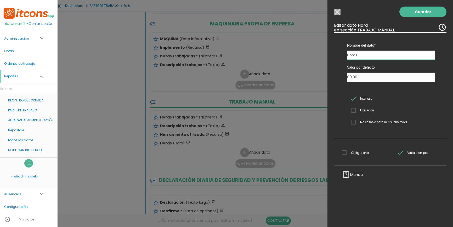
click at [339, 11] on input "Modelo sin Ordenes de trabajo" at bounding box center [337, 12] width 7 height 6
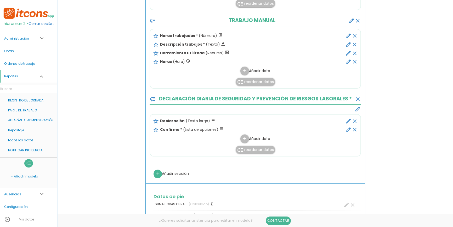
scroll to position [357, 0]
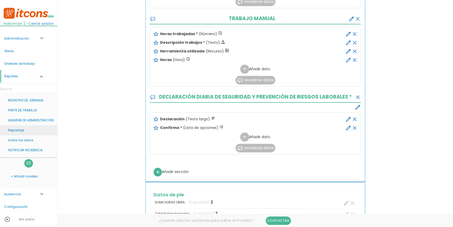
click at [20, 126] on link "Repostaje" at bounding box center [28, 130] width 57 height 10
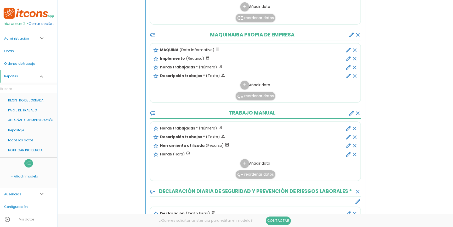
scroll to position [285, 0]
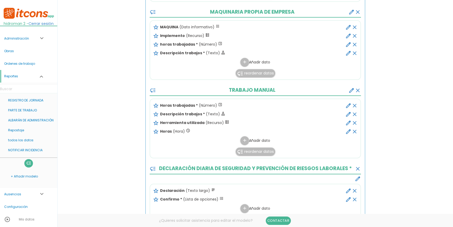
click at [350, 131] on icon "edit" at bounding box center [349, 131] width 6 height 6
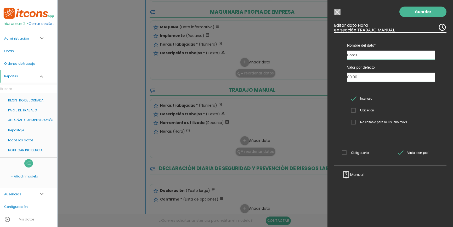
click at [191, 103] on div at bounding box center [226, 84] width 453 height 283
click at [335, 13] on input "Modelo sin Ordenes de trabajo" at bounding box center [337, 12] width 7 height 6
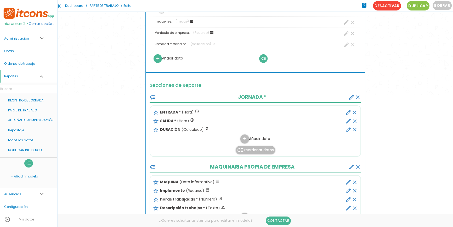
scroll to position [0, 0]
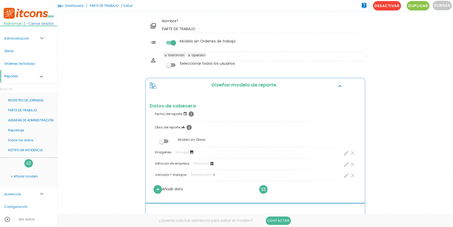
click at [110, 3] on link "PARTE DE TRABAJO" at bounding box center [103, 6] width 31 height 12
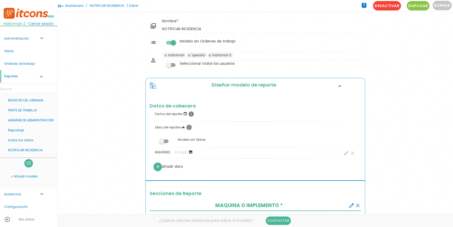
click at [164, 141] on span at bounding box center [163, 141] width 9 height 4
click at [155, 140] on input "checkbox" at bounding box center [155, 140] width 0 height 0
click at [238, 17] on link "Guardar" at bounding box center [242, 17] width 31 height 9
click at [110, 4] on link "NOTIFICAR INCIDENCIA" at bounding box center [106, 6] width 37 height 12
click at [18, 64] on link "Ordenes de trabajo" at bounding box center [28, 63] width 57 height 13
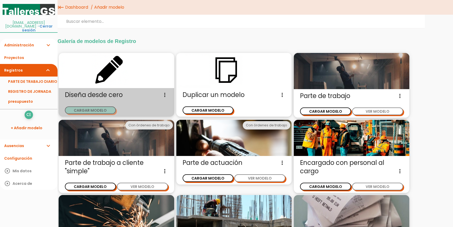
click at [93, 107] on button "CARGAR MODELO" at bounding box center [90, 110] width 51 height 8
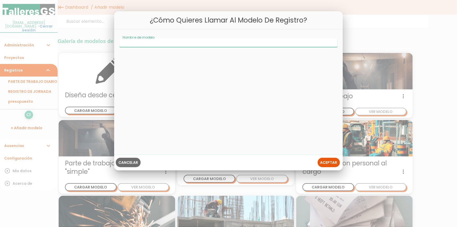
click at [183, 45] on input "Nombre de modelo" at bounding box center [228, 43] width 218 height 8
type input "recepción maquina"
click at [329, 160] on span "Aceptar" at bounding box center [328, 162] width 17 height 5
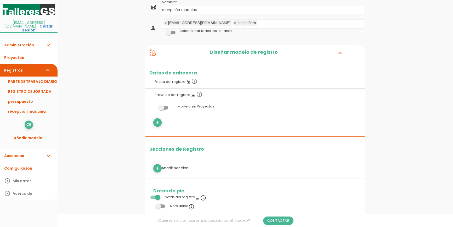
scroll to position [47, 0]
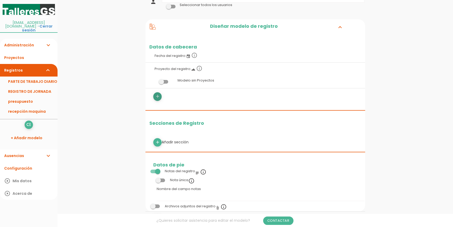
click at [160, 99] on icon "add" at bounding box center [157, 96] width 5 height 8
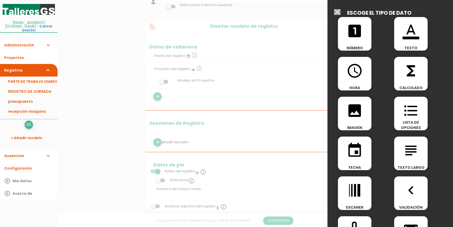
click at [339, 13] on input "Seleccionar todos los usuarios" at bounding box center [337, 12] width 7 height 6
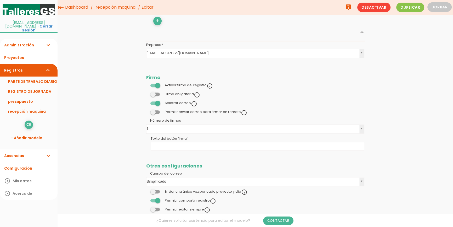
scroll to position [282, 0]
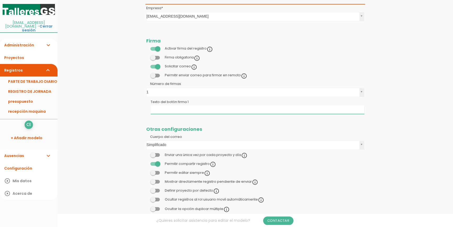
click at [165, 107] on input "Texto del botón firma 1" at bounding box center [258, 109] width 214 height 8
type input "firma cliente"
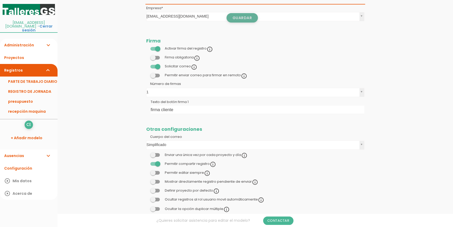
click at [246, 22] on link "Guardar" at bounding box center [242, 17] width 31 height 9
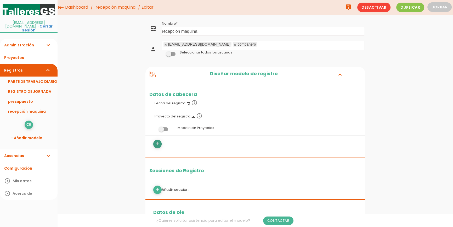
click at [157, 146] on icon "add" at bounding box center [157, 144] width 5 height 8
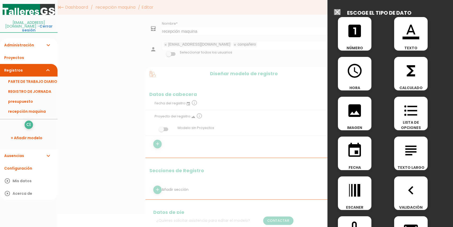
click at [357, 110] on icon "image" at bounding box center [355, 110] width 17 height 17
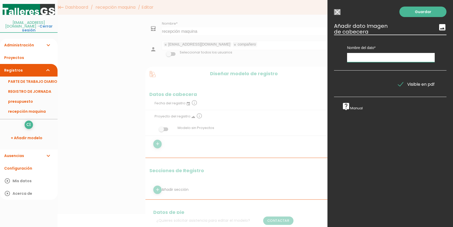
click at [349, 59] on input "text" at bounding box center [391, 57] width 88 height 9
type input "imágenes del estado actual"
click at [416, 15] on link "Guardar" at bounding box center [423, 12] width 47 height 10
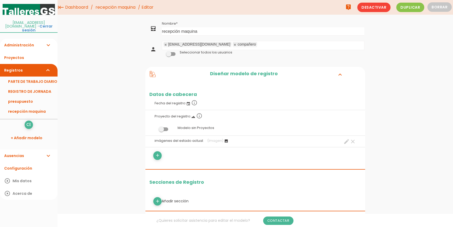
click at [25, 54] on link "Proyectos" at bounding box center [29, 57] width 58 height 13
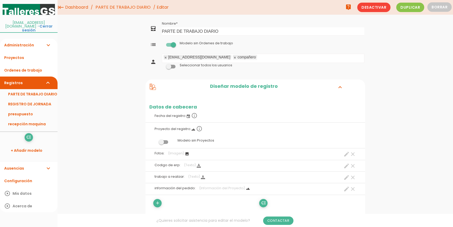
click at [175, 44] on span at bounding box center [170, 45] width 9 height 4
click at [162, 43] on input "checkbox" at bounding box center [162, 43] width 0 height 0
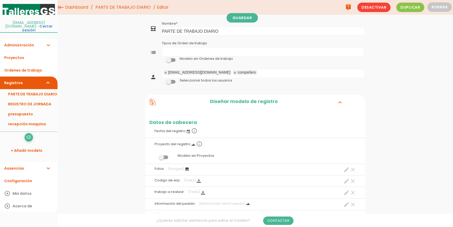
click at [178, 51] on ul "Tipos de Orden de trabajo" at bounding box center [263, 51] width 202 height 9
click at [205, 51] on input "Tipos de Orden de trabajo" at bounding box center [205, 51] width 5 height 7
click at [240, 19] on link "Guardar" at bounding box center [242, 17] width 31 height 9
click at [120, 9] on link "PARTE DE TRABAJO DIARIO" at bounding box center [123, 7] width 58 height 15
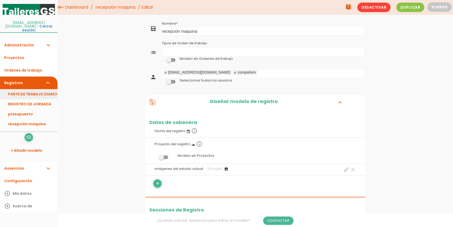
click at [35, 89] on link "PARTE DE TRABAJO DIARIO" at bounding box center [29, 94] width 58 height 10
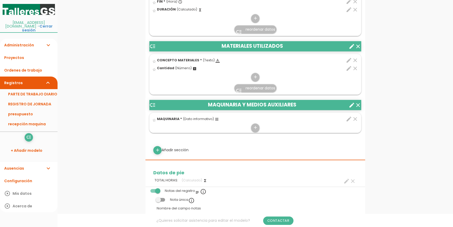
scroll to position [285, 0]
click at [255, 75] on icon "add" at bounding box center [255, 77] width 5 height 8
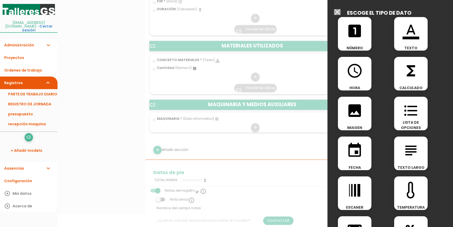
click at [400, 31] on span "format_color_text" at bounding box center [411, 28] width 34 height 22
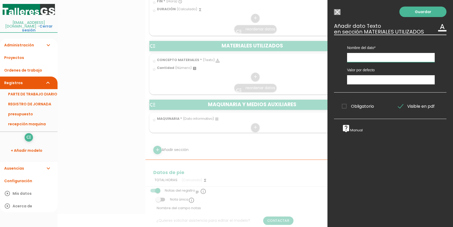
click at [365, 55] on input "text" at bounding box center [391, 57] width 88 height 9
type input "Referencia"
click at [413, 11] on link "Guardar" at bounding box center [423, 12] width 47 height 10
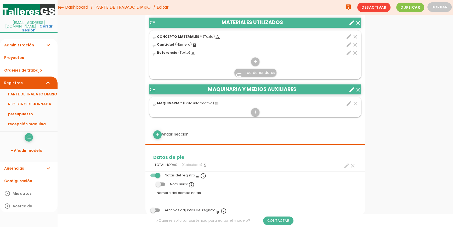
scroll to position [216, 0]
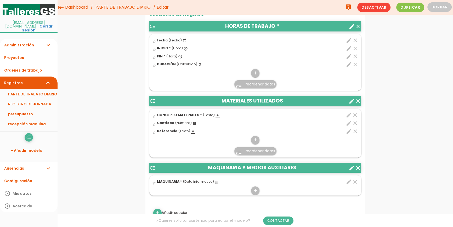
click at [246, 149] on span "reordenar datos" at bounding box center [261, 150] width 30 height 5
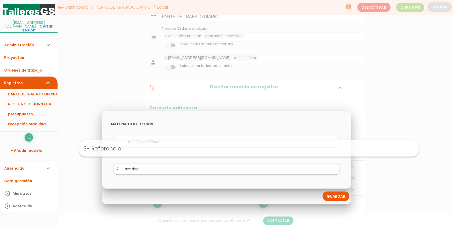
drag, startPoint x: 130, startPoint y: 168, endPoint x: 152, endPoint y: 147, distance: 30.2
click at [326, 197] on link "Guardar" at bounding box center [336, 195] width 27 height 9
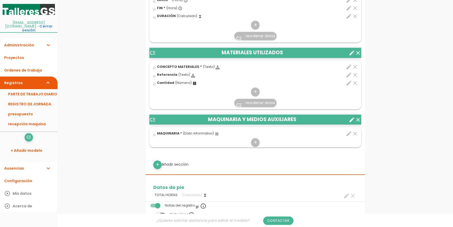
scroll to position [286, 0]
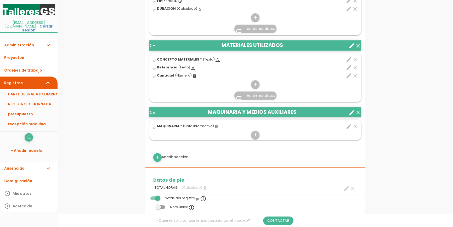
click at [115, 106] on div "menu keyboard_tab Dashboard PARTE DE TRABAJO DIARIO Editar" at bounding box center [256, 126] width 396 height 824
click at [123, 115] on div "menu keyboard_tab Dashboard PARTE DE TRABAJO DIARIO Editar" at bounding box center [256, 126] width 396 height 824
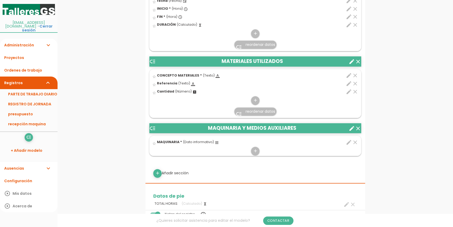
scroll to position [262, 0]
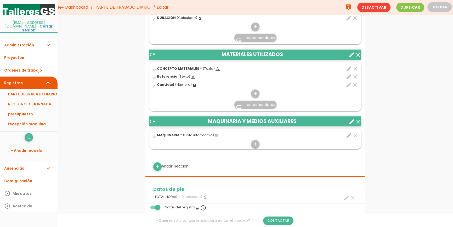
click at [359, 122] on icon "clear" at bounding box center [358, 121] width 6 height 6
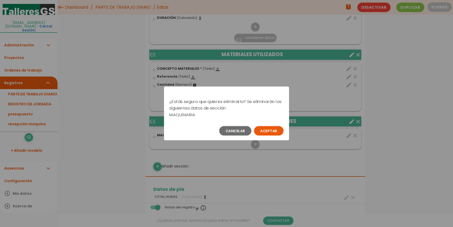
scroll to position [0, 0]
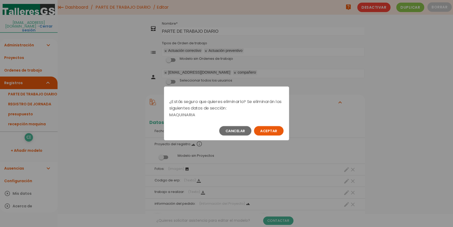
click at [266, 129] on button "Aceptar" at bounding box center [269, 130] width 30 height 9
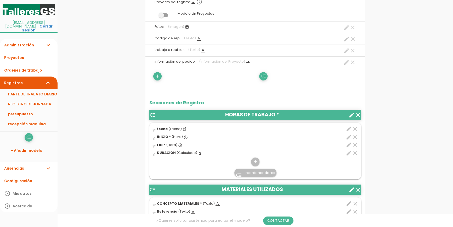
scroll to position [143, 0]
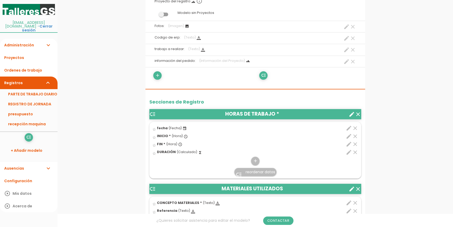
click at [353, 37] on icon "clear" at bounding box center [353, 38] width 6 height 6
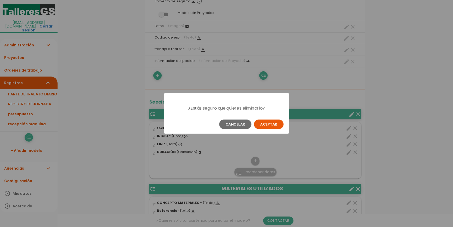
scroll to position [0, 0]
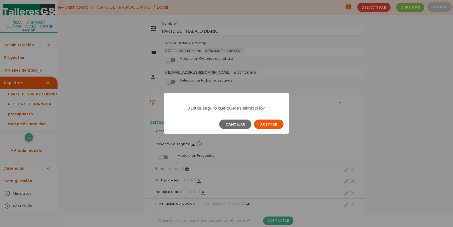
click at [259, 123] on button "Aceptar" at bounding box center [269, 123] width 30 height 9
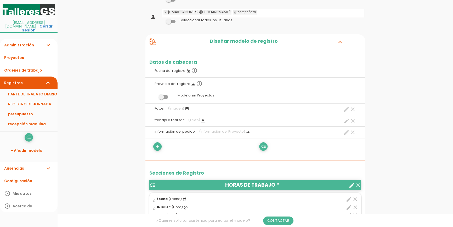
scroll to position [71, 0]
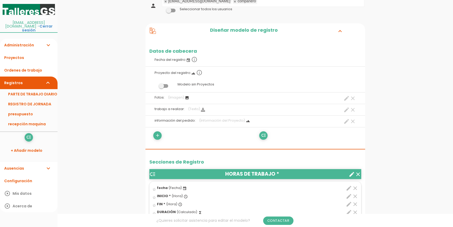
click at [354, 109] on icon "clear" at bounding box center [353, 110] width 6 height 6
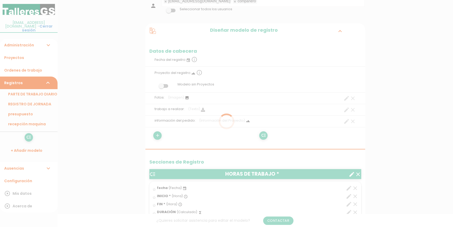
scroll to position [0, 0]
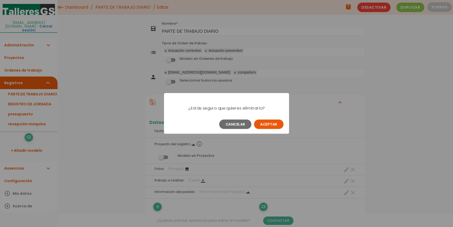
click at [268, 123] on button "Aceptar" at bounding box center [269, 123] width 30 height 9
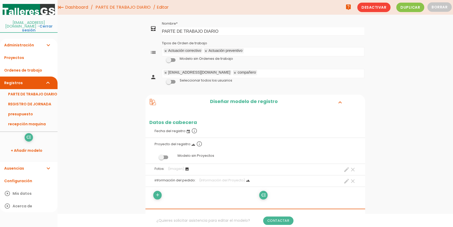
click at [33, 42] on link "Administración expand_more" at bounding box center [29, 45] width 58 height 13
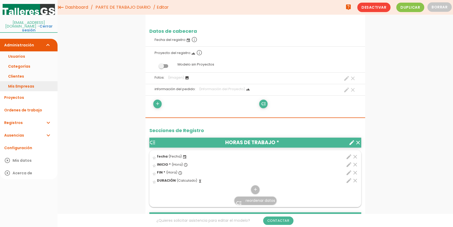
scroll to position [71, 0]
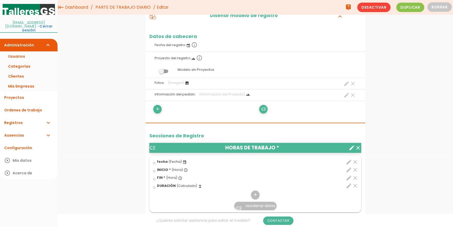
click at [24, 119] on link "Registros expand_more" at bounding box center [29, 122] width 58 height 13
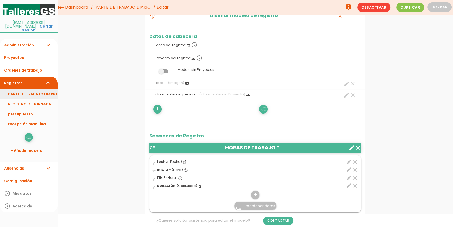
click at [32, 91] on link "PARTE DE TRABAJO DIARIO" at bounding box center [29, 94] width 58 height 10
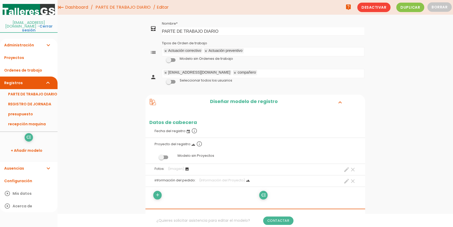
click at [132, 7] on link "PARTE DE TRABAJO DIARIO" at bounding box center [123, 7] width 58 height 15
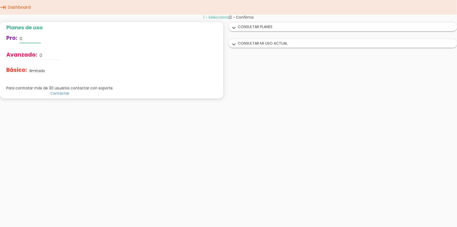
click at [24, 39] on input "0" at bounding box center [30, 39] width 21 height 8
drag, startPoint x: 24, startPoint y: 39, endPoint x: 8, endPoint y: 38, distance: 15.7
click at [8, 38] on div "Pro: 0" at bounding box center [59, 38] width 107 height 17
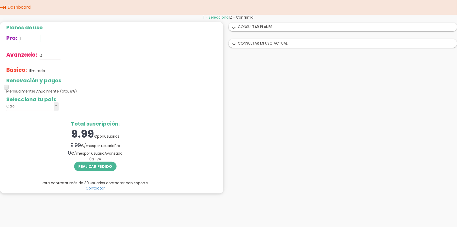
type input "1"
drag, startPoint x: 48, startPoint y: 56, endPoint x: 28, endPoint y: 56, distance: 20.4
click at [28, 56] on div "Avanzado: 0" at bounding box center [95, 55] width 178 height 17
click at [75, 61] on div "Avanzado: 1" at bounding box center [95, 55] width 178 height 17
drag, startPoint x: 7, startPoint y: 86, endPoint x: 59, endPoint y: 84, distance: 51.6
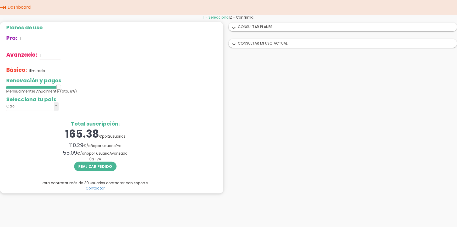
click at [59, 84] on div "Renovación y pagos Mensualmente | Anualmente (dto. 8%)" at bounding box center [95, 85] width 178 height 16
drag, startPoint x: 58, startPoint y: 87, endPoint x: 6, endPoint y: 90, distance: 52.1
click at [6, 90] on div "Planes de uso Pro: 1 Avanzado: 1 Básico: Ilimitado Renovación y pagos Mensualme…" at bounding box center [95, 107] width 191 height 171
drag, startPoint x: 9, startPoint y: 86, endPoint x: 75, endPoint y: 90, distance: 66.3
click at [75, 90] on div "Renovación y pagos Mensualmente | Anualmente (dto. 8%)" at bounding box center [95, 85] width 178 height 16
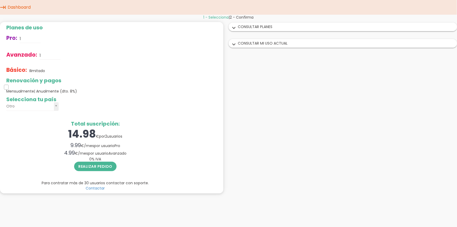
drag, startPoint x: 58, startPoint y: 87, endPoint x: 16, endPoint y: 90, distance: 41.7
click at [16, 90] on div "Renovación y pagos Mensualmente | Anualmente (dto. 8%)" at bounding box center [95, 85] width 178 height 16
click at [47, 54] on input "1" at bounding box center [50, 55] width 21 height 8
drag, startPoint x: 48, startPoint y: 52, endPoint x: 31, endPoint y: 53, distance: 16.5
click at [31, 53] on div "Avanzado: 1" at bounding box center [95, 55] width 178 height 17
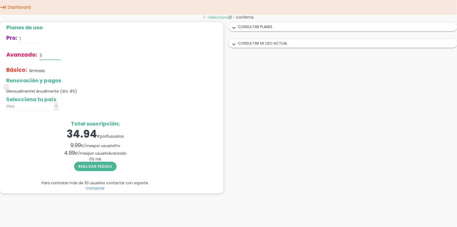
type input "5"
click at [81, 60] on div "Avanzado: 5" at bounding box center [95, 55] width 178 height 17
drag, startPoint x: 7, startPoint y: 86, endPoint x: 54, endPoint y: 85, distance: 46.9
click at [54, 85] on div at bounding box center [32, 85] width 52 height 5
drag, startPoint x: 57, startPoint y: 86, endPoint x: 15, endPoint y: 84, distance: 42.0
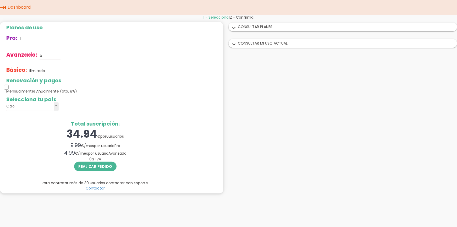
click at [15, 84] on div at bounding box center [32, 85] width 52 height 5
click at [42, 153] on div "4.99 € / mes por usuario Avanzado" at bounding box center [95, 153] width 178 height 8
drag, startPoint x: 7, startPoint y: 86, endPoint x: 46, endPoint y: 84, distance: 39.0
click at [46, 84] on div at bounding box center [32, 85] width 52 height 5
click at [4, 6] on icon "keyboard_tab" at bounding box center [3, 7] width 6 height 15
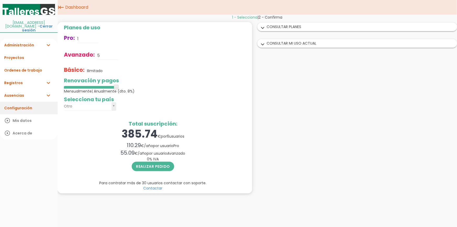
click at [24, 103] on link "Configuración" at bounding box center [29, 108] width 58 height 13
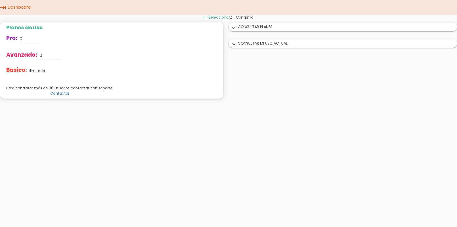
click at [2, 7] on icon "keyboard_tab" at bounding box center [3, 7] width 6 height 15
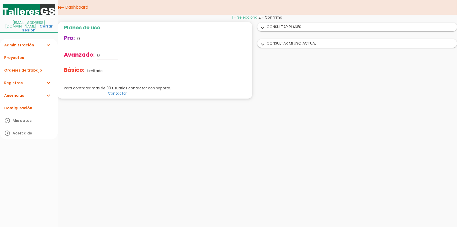
click at [28, 80] on link "Registros expand_more" at bounding box center [29, 82] width 58 height 13
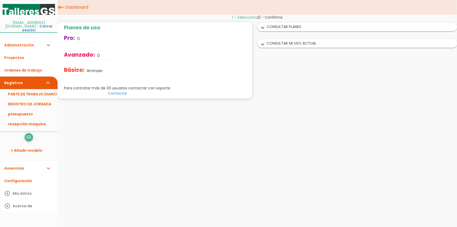
click at [31, 44] on link "Administración expand_more" at bounding box center [29, 45] width 58 height 13
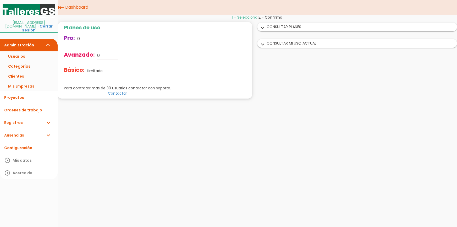
click at [21, 116] on link "Registros expand_more" at bounding box center [29, 122] width 58 height 13
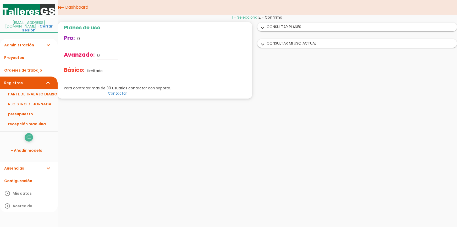
click at [33, 41] on link "Administración expand_more" at bounding box center [29, 45] width 58 height 13
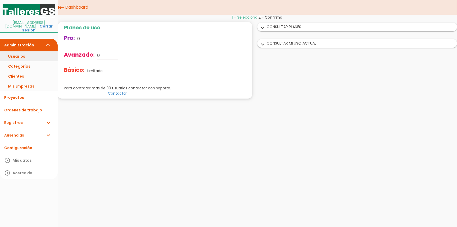
click at [18, 53] on link "Usuarios" at bounding box center [29, 56] width 58 height 10
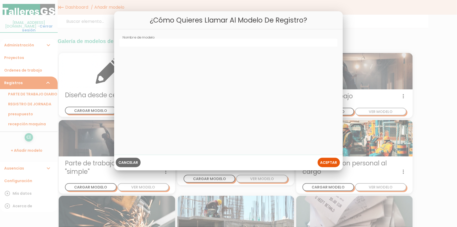
click at [158, 43] on input "Nombre de modelo" at bounding box center [228, 43] width 218 height 8
type input "solicitud de material"
click at [330, 164] on span "Aceptar" at bounding box center [328, 162] width 17 height 5
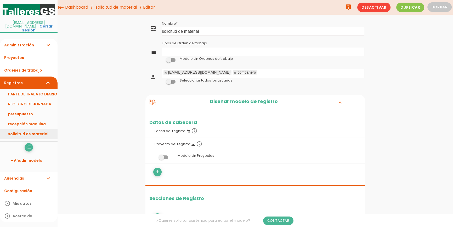
click at [30, 129] on link "solicitud de material" at bounding box center [29, 134] width 58 height 10
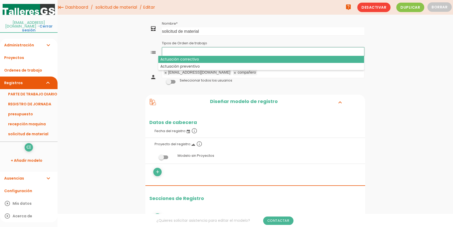
drag, startPoint x: 177, startPoint y: 61, endPoint x: 183, endPoint y: 58, distance: 6.9
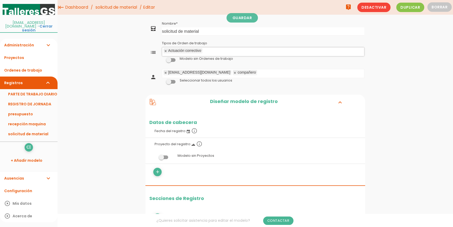
click at [223, 50] on ul "Actuación correctivo Tipos de Orden de trabajo" at bounding box center [263, 51] width 202 height 9
click at [248, 16] on link "Guardar" at bounding box center [242, 17] width 31 height 9
click at [26, 66] on link "Ordenes de trabajo" at bounding box center [29, 70] width 58 height 13
